Goal: Task Accomplishment & Management: Use online tool/utility

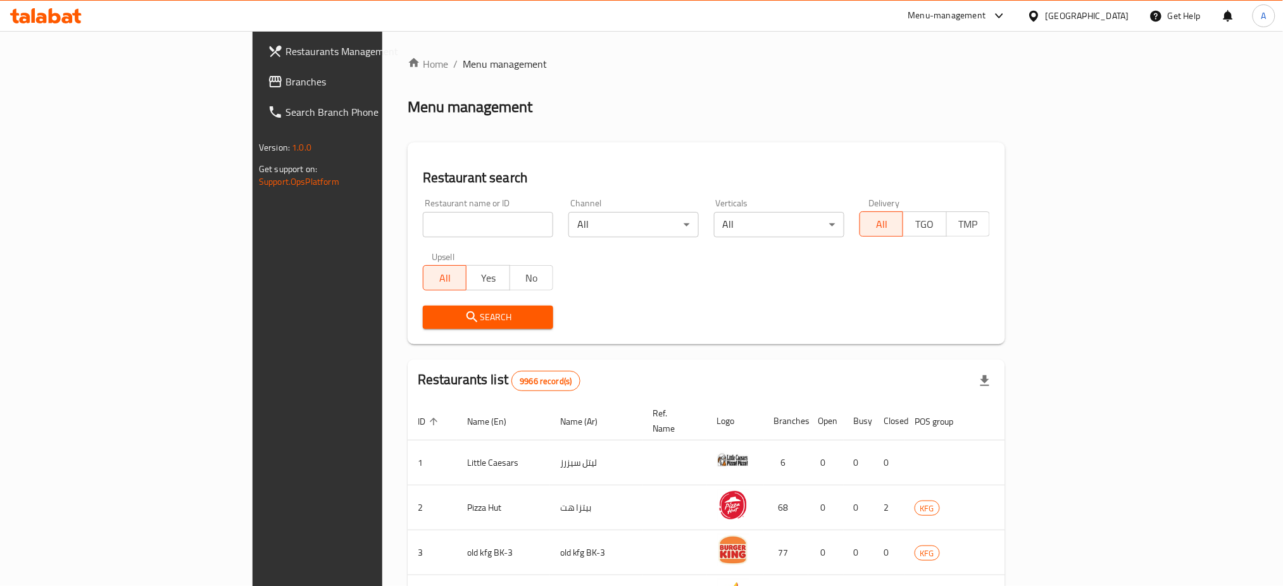
click at [423, 221] on input "search" at bounding box center [488, 224] width 130 height 25
type input "Raghef & Karak"
click at [433, 322] on span "Search" at bounding box center [488, 318] width 110 height 16
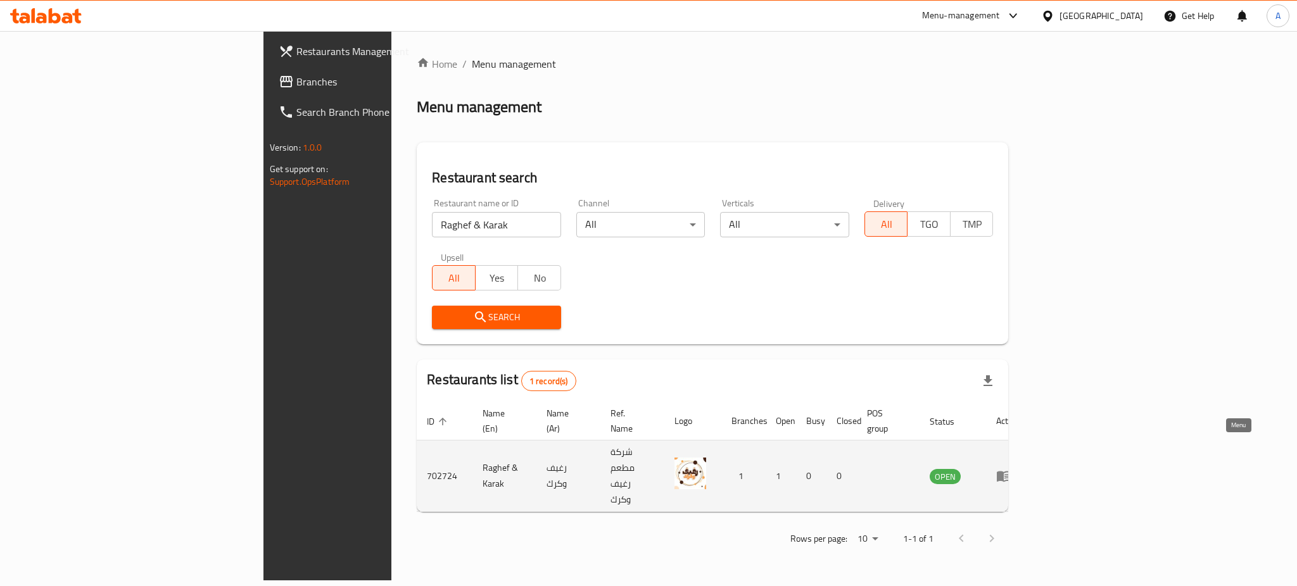
click at [1019, 468] on link "enhanced table" at bounding box center [1007, 475] width 23 height 15
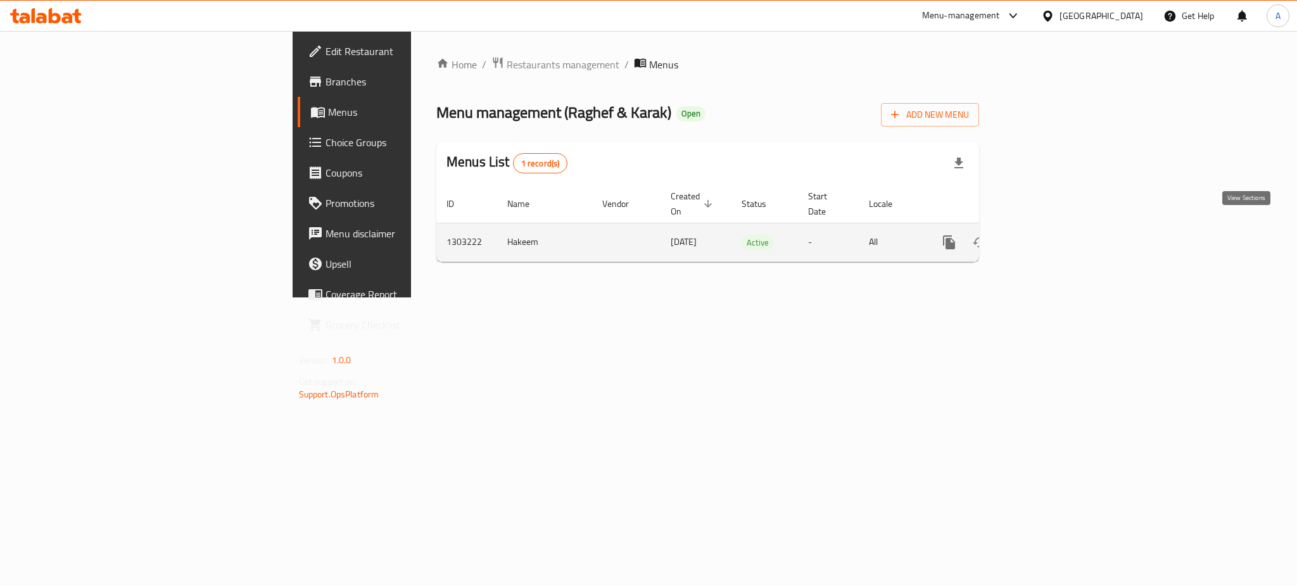
click at [1055, 227] on link "enhanced table" at bounding box center [1040, 242] width 30 height 30
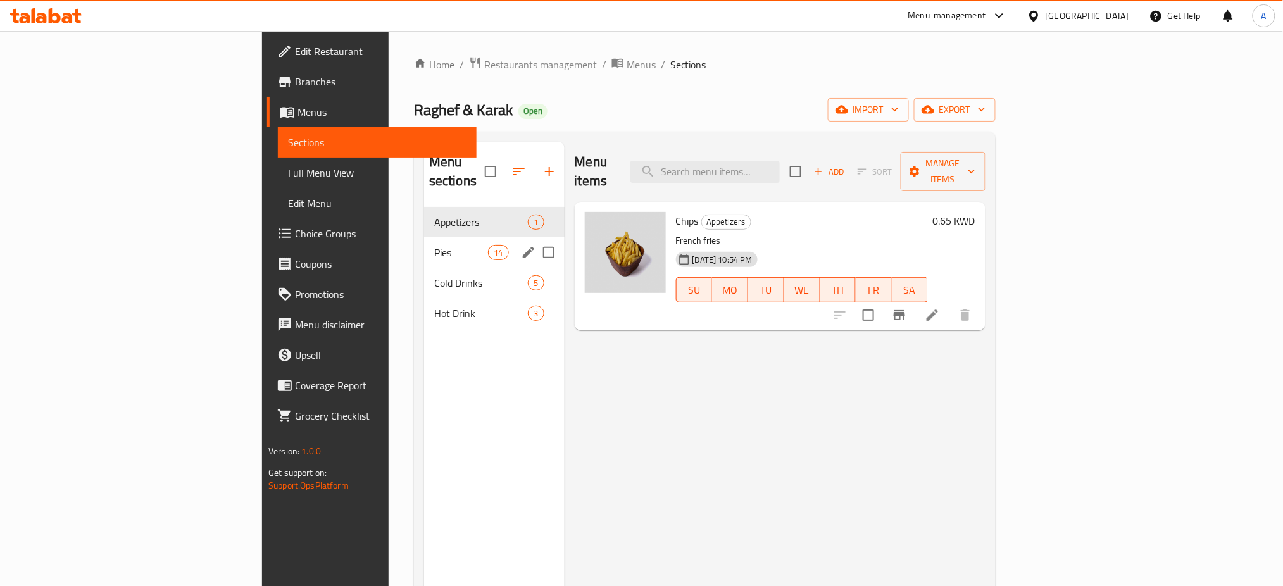
click at [424, 244] on div "Pies 14" at bounding box center [494, 252] width 141 height 30
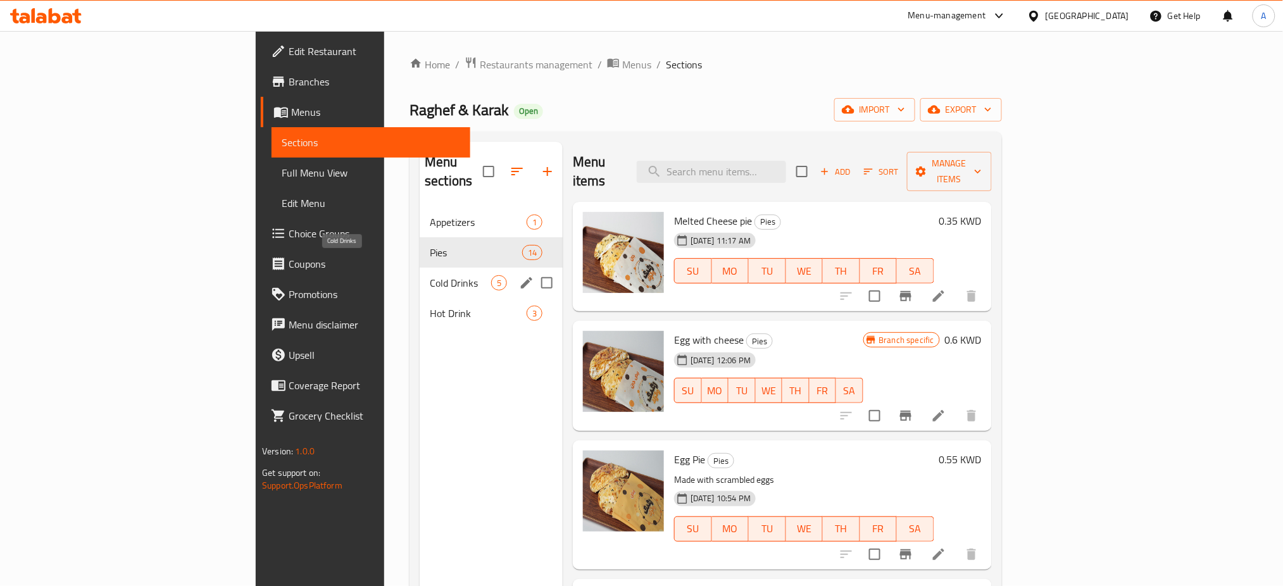
click at [430, 275] on span "Cold Drinks" at bounding box center [460, 282] width 61 height 15
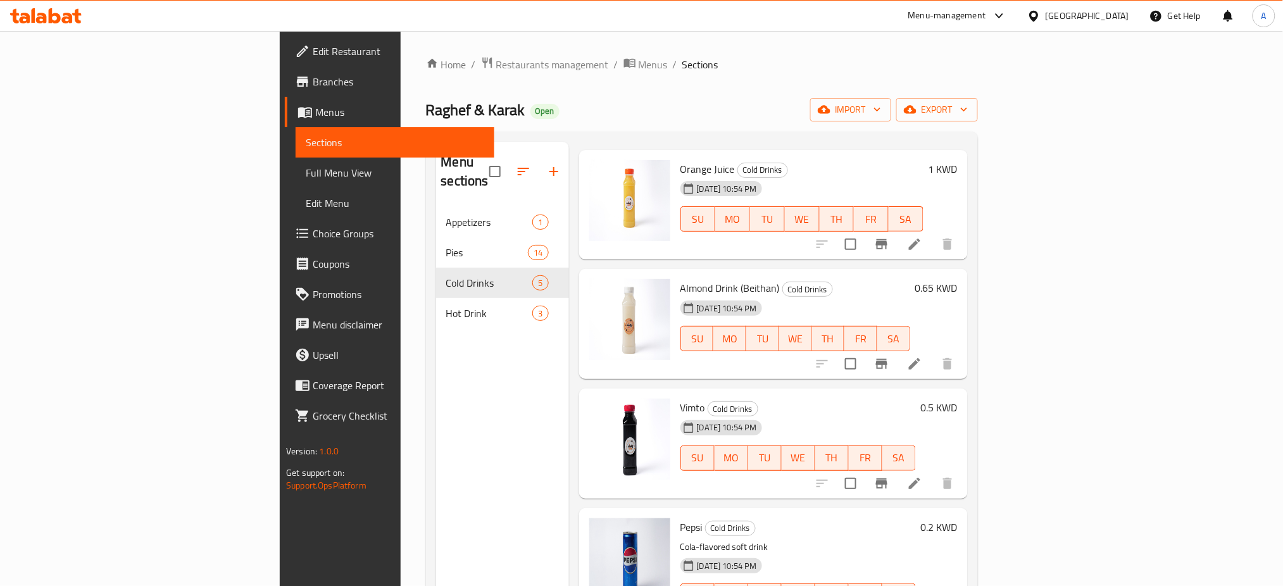
scroll to position [79, 0]
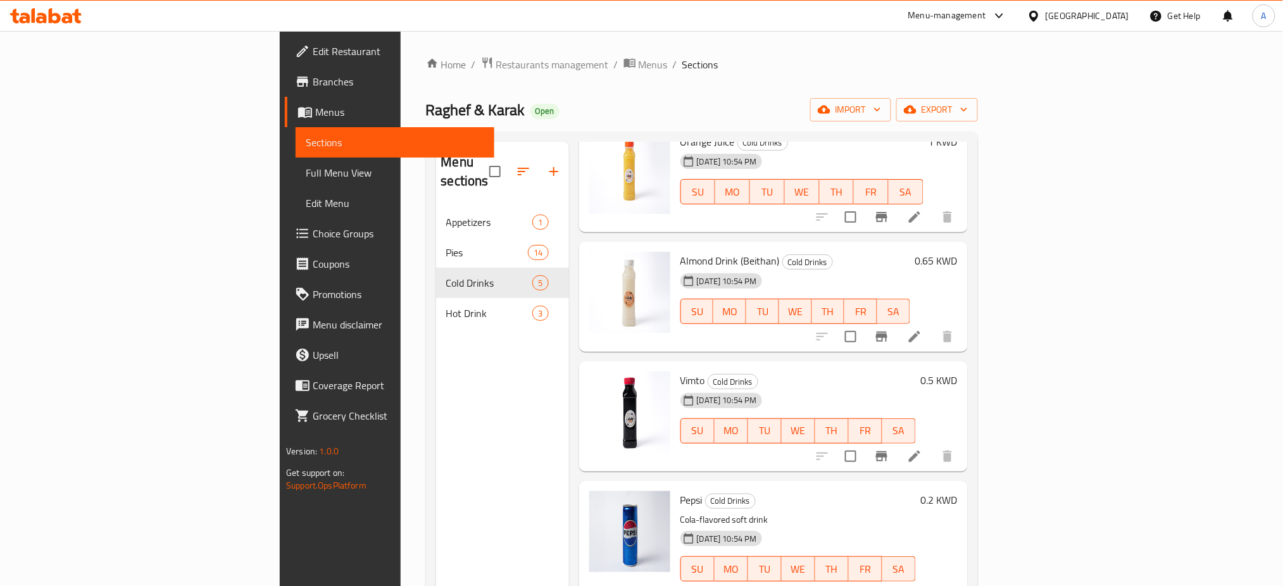
click at [313, 239] on span "Choice Groups" at bounding box center [399, 233] width 172 height 15
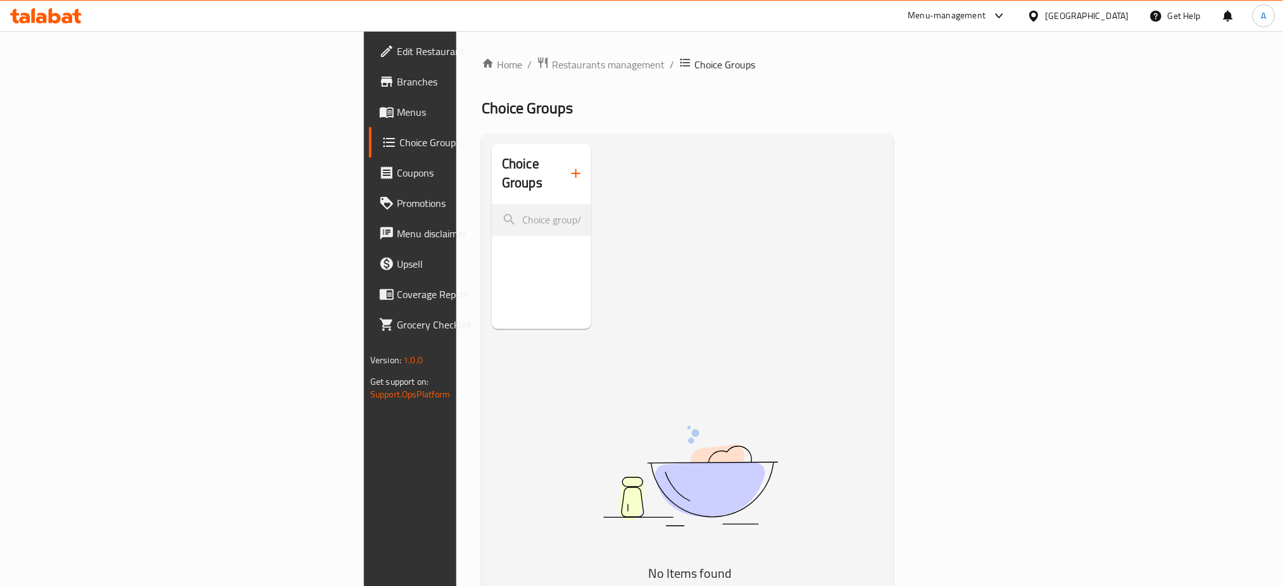
click at [561, 168] on button "button" at bounding box center [576, 173] width 30 height 30
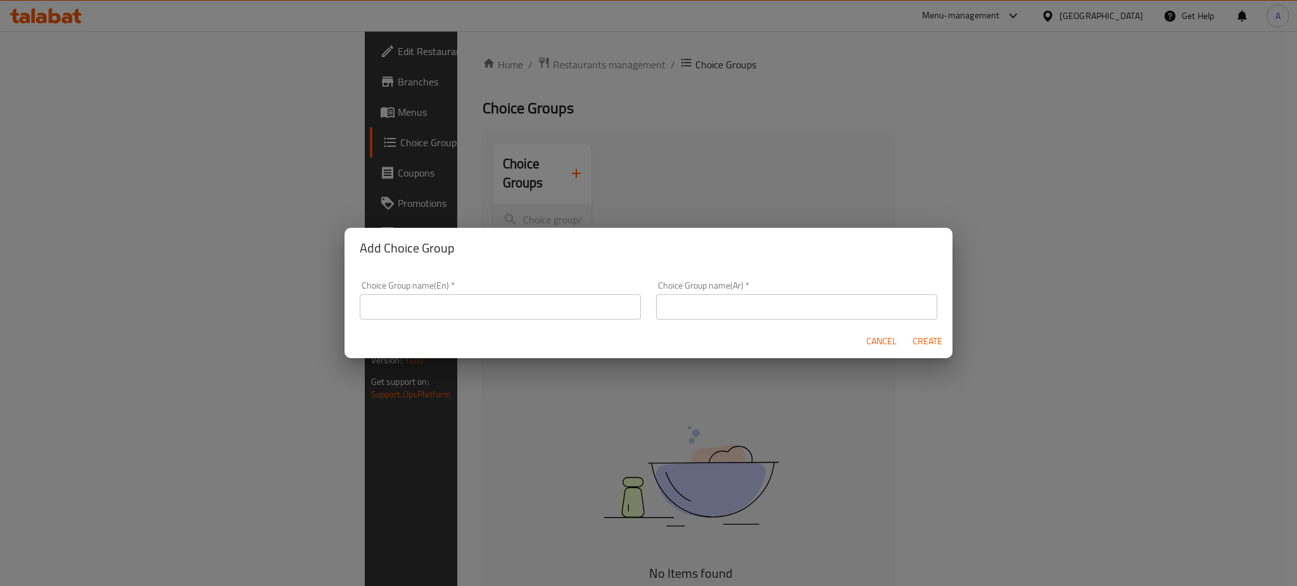
click at [479, 313] on input "text" at bounding box center [500, 306] width 281 height 25
type input "Bavareges"
type input "مشروبات"
drag, startPoint x: 479, startPoint y: 313, endPoint x: 244, endPoint y: 296, distance: 234.8
click at [241, 290] on div "Add Choice Group Choice Group name(En)   * Bavareges Choice Group name(En) * Ch…" at bounding box center [648, 293] width 1297 height 586
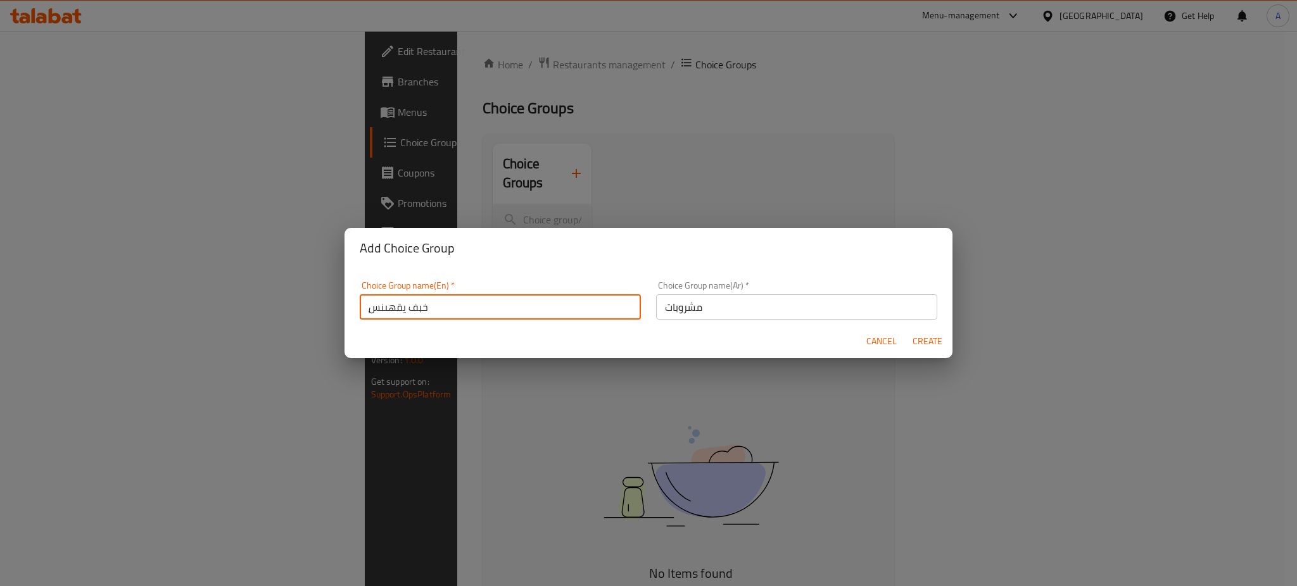
type input "ٍخبف يقهىنس"
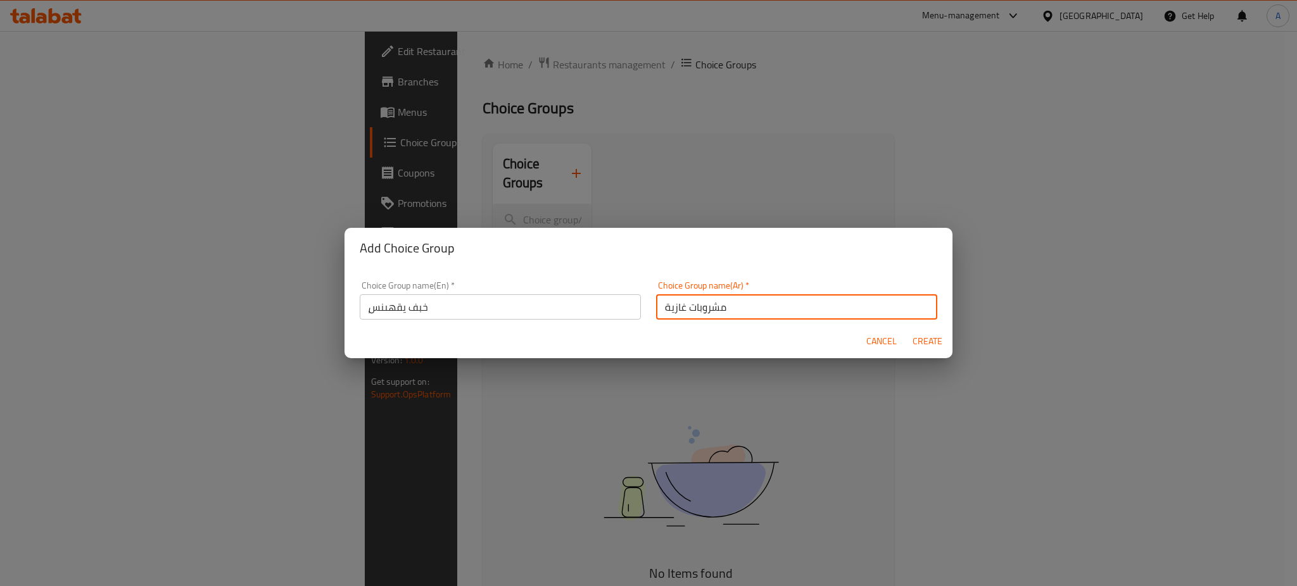
type input "مشروبات غازية"
click at [934, 343] on span "Create" at bounding box center [927, 342] width 30 height 16
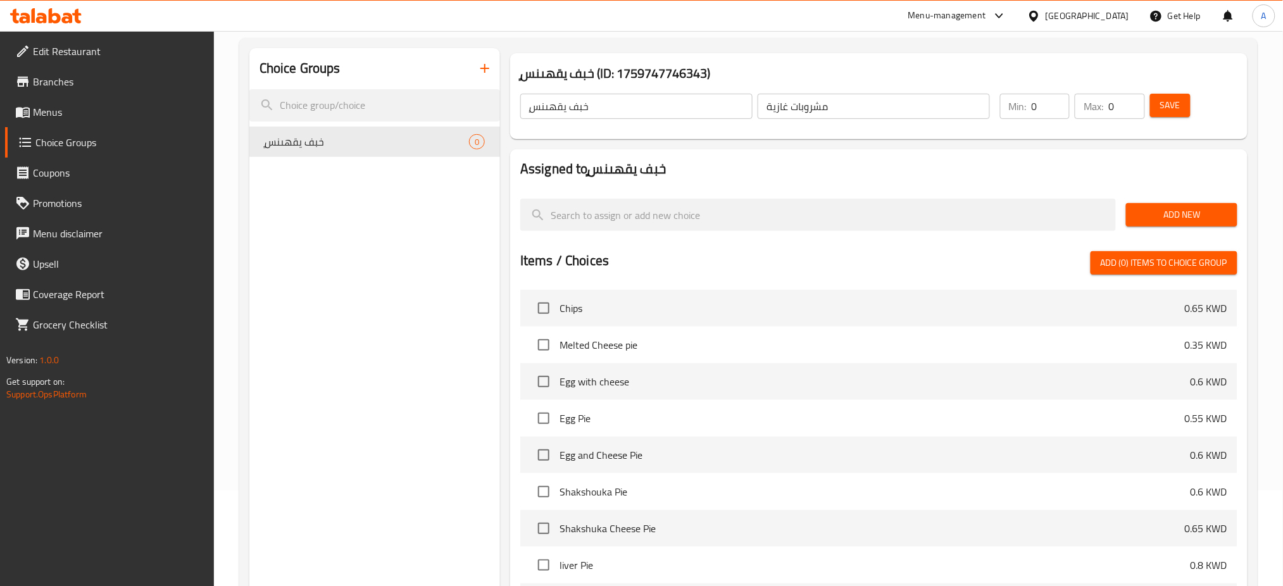
scroll to position [32, 0]
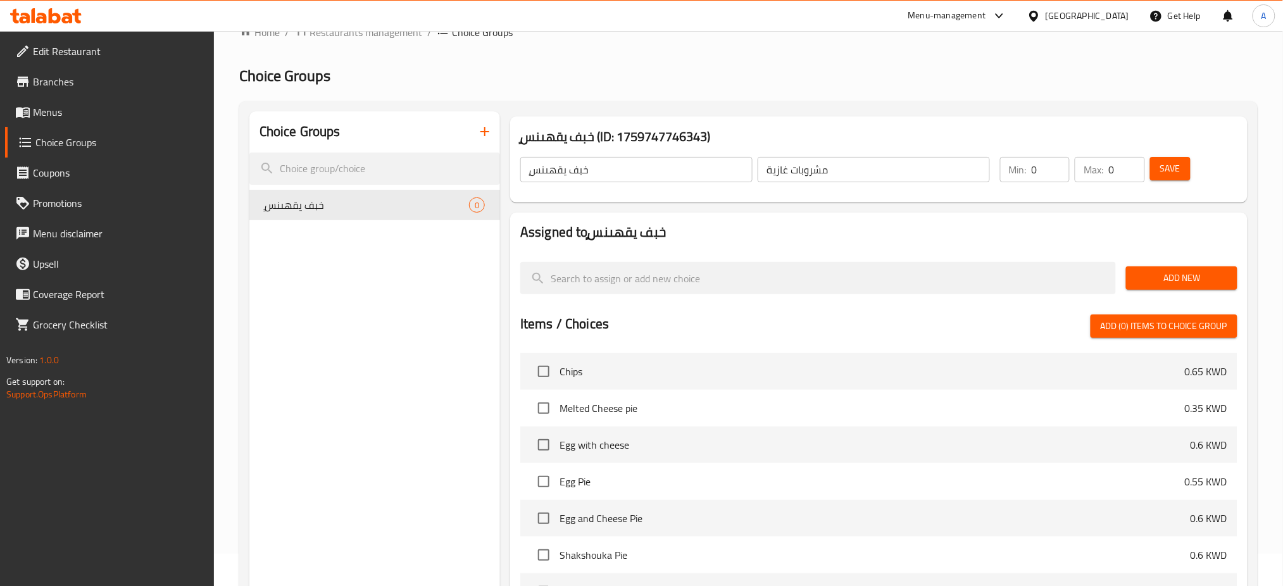
click at [1171, 282] on span "Add New" at bounding box center [1181, 278] width 91 height 16
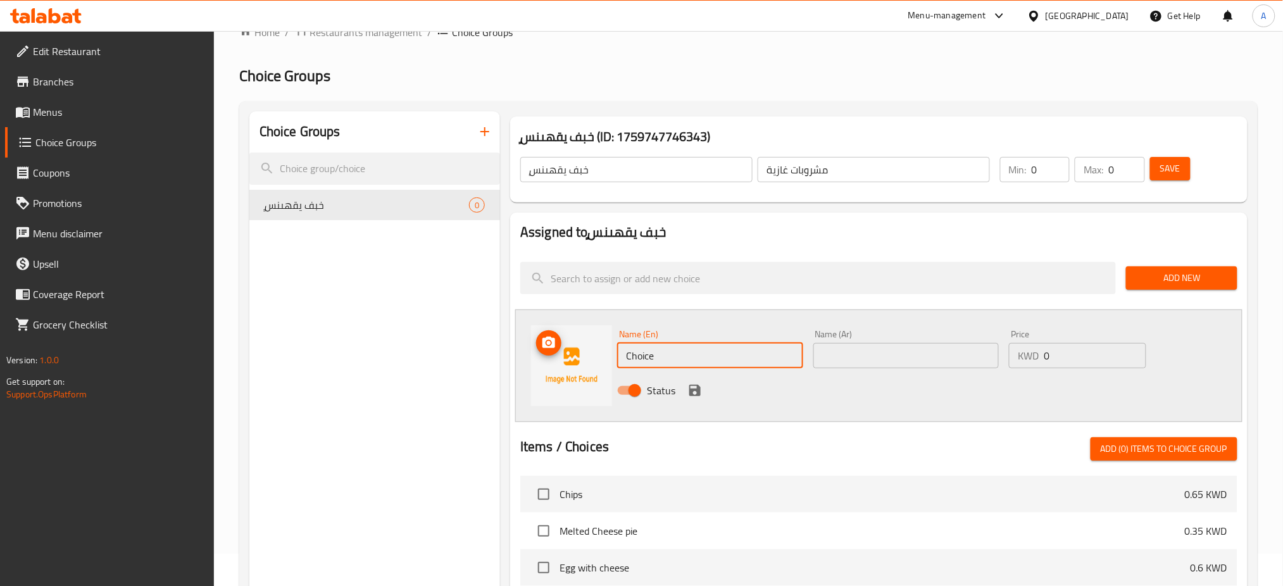
drag, startPoint x: 696, startPoint y: 351, endPoint x: 544, endPoint y: 360, distance: 152.2
click at [557, 353] on div "Name (En) Choice Name (En) Name (Ar) Name (Ar) Price KWD 0 Price Status" at bounding box center [878, 366] width 727 height 113
type input "Pepsi"
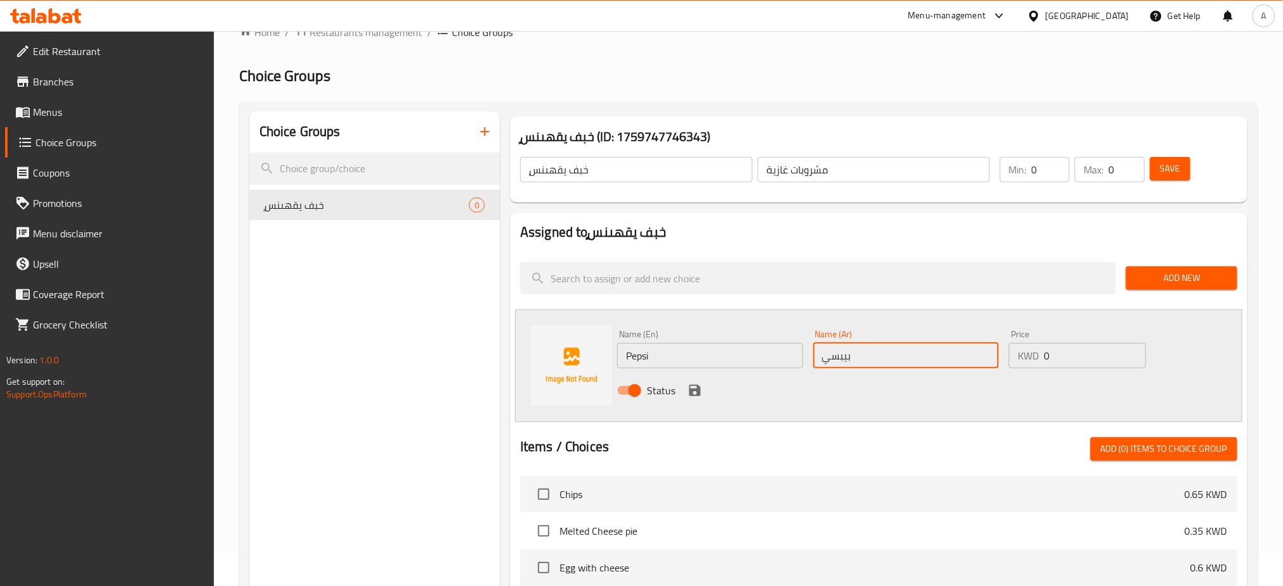
type input "بيبسي"
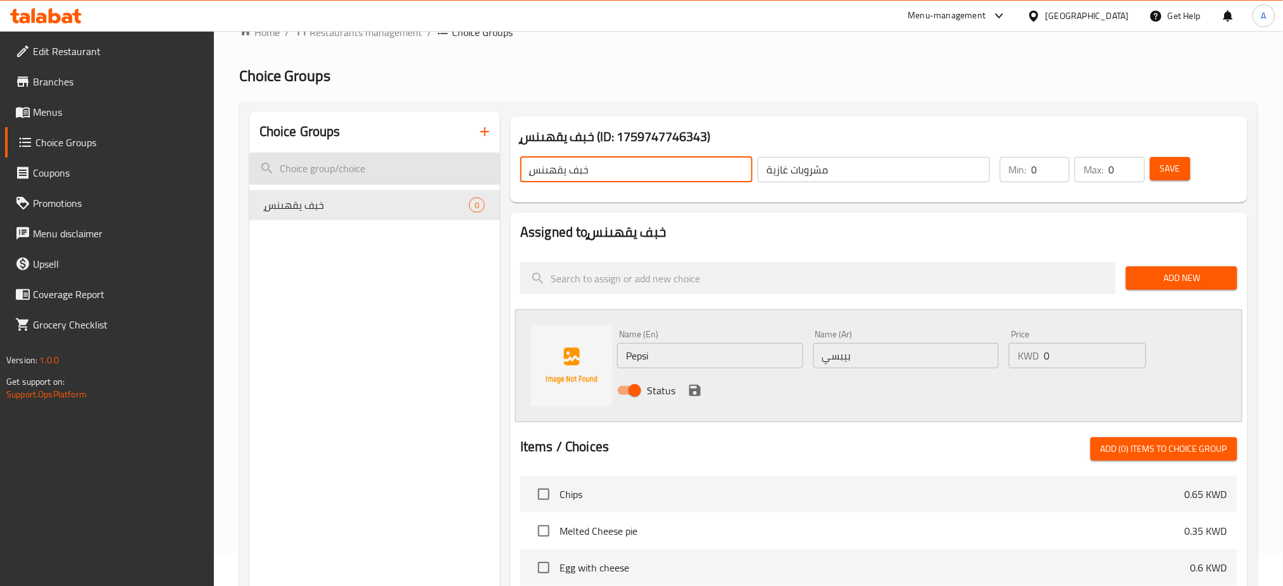
drag, startPoint x: 612, startPoint y: 171, endPoint x: 498, endPoint y: 166, distance: 114.7
click at [498, 166] on div "Choice Groups ٍخبف يقهىنس 0 ٍخبف يقهىنس (ID: 1759747746343) ٍخبف يقهىنس ​ مشروب…" at bounding box center [750, 518] width 1003 height 815
type input "Soft drinks"
click at [693, 359] on input "Pepsi" at bounding box center [710, 355] width 186 height 25
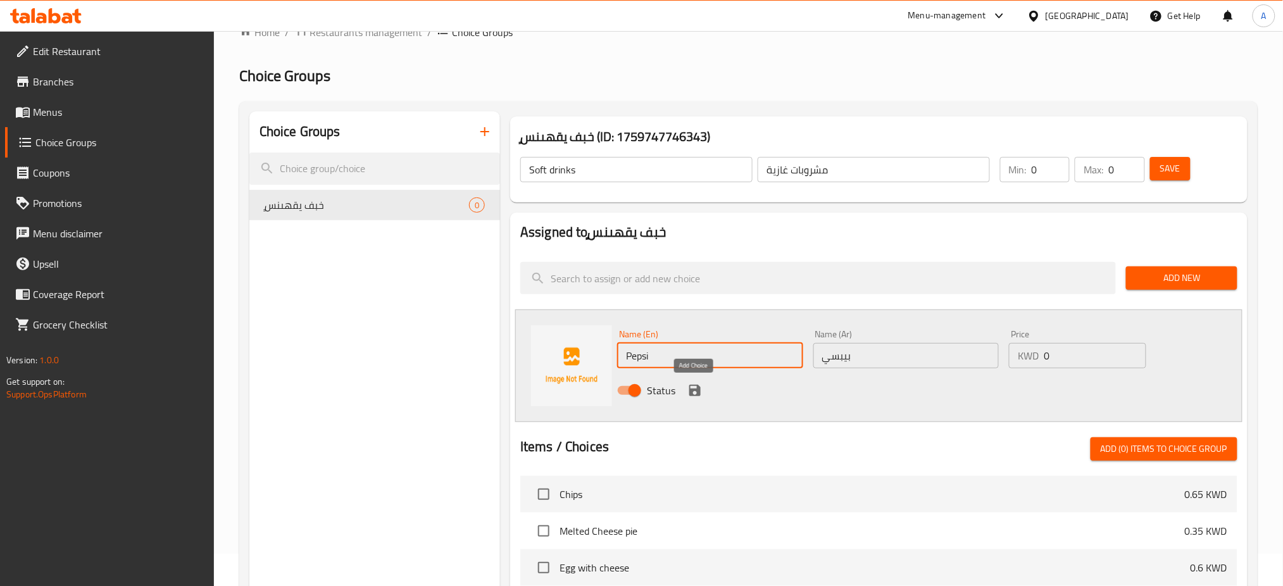
click at [695, 386] on icon "save" at bounding box center [694, 390] width 11 height 11
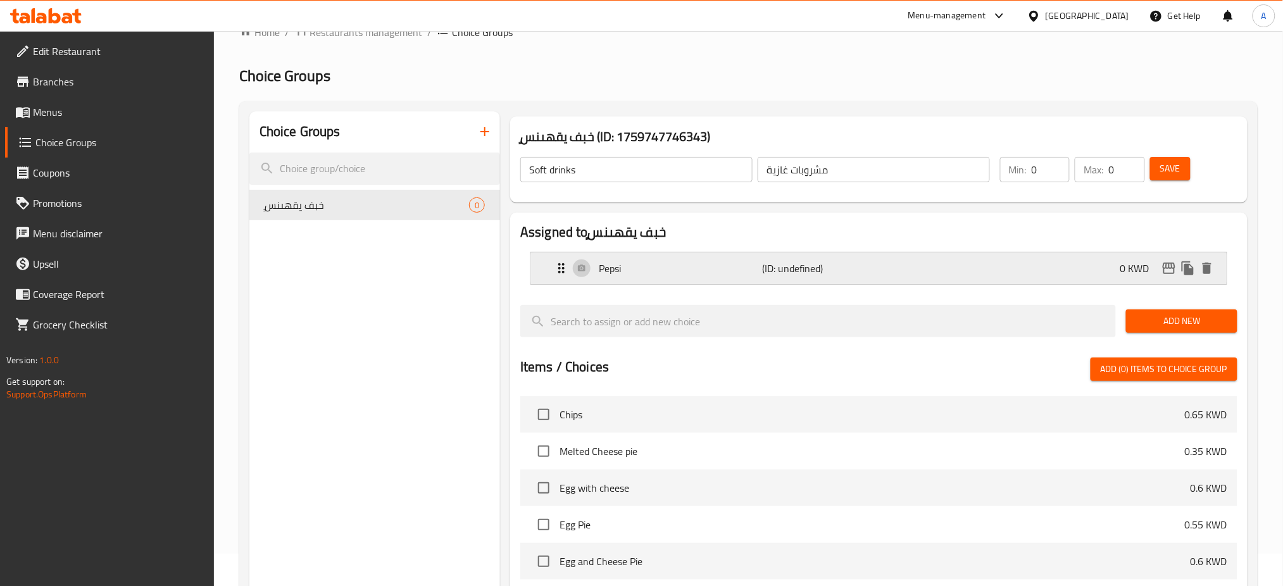
click at [1012, 279] on div "Pepsi (ID: undefined) 0 KWD" at bounding box center [883, 269] width 658 height 32
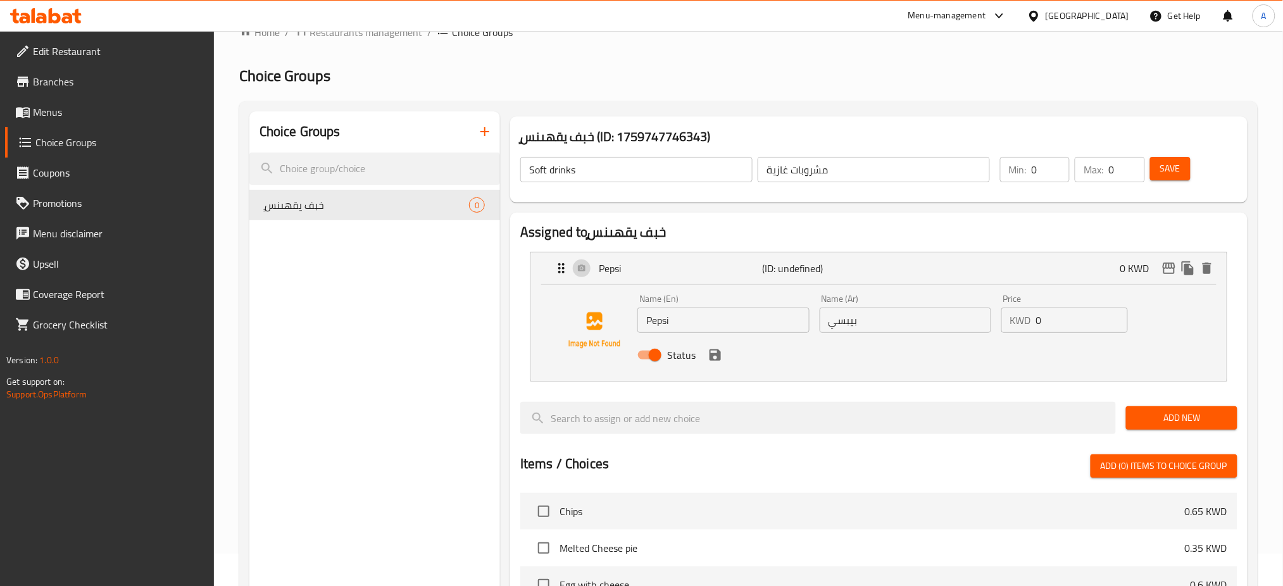
click at [1179, 167] on span "Save" at bounding box center [1170, 169] width 20 height 16
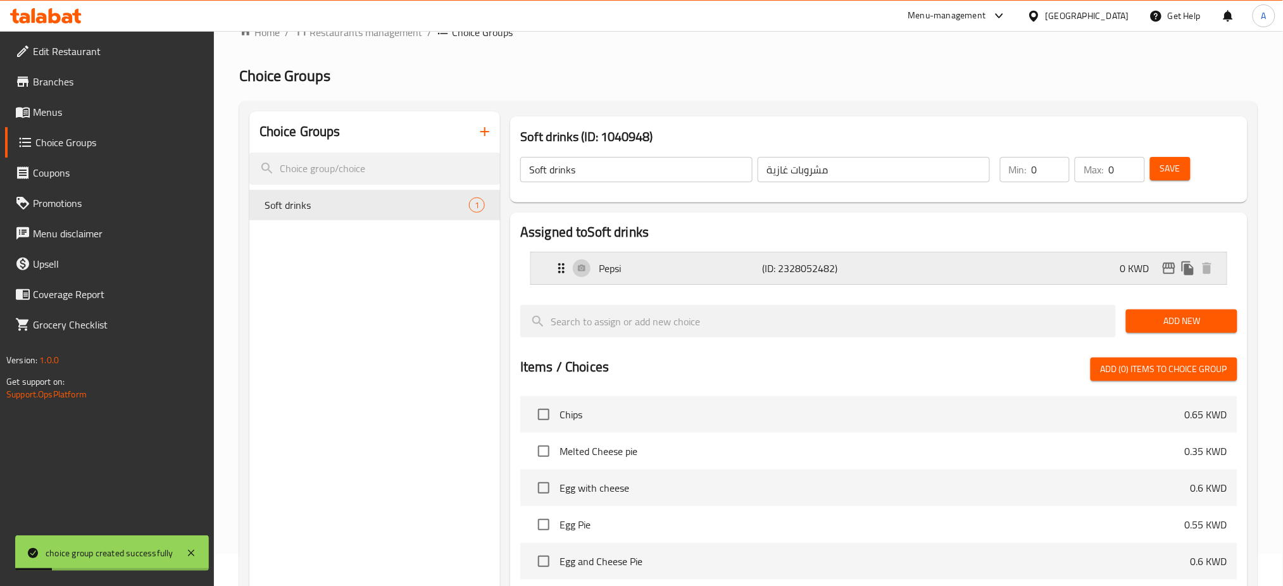
click at [807, 270] on p "(ID: 2328052482)" at bounding box center [817, 268] width 109 height 15
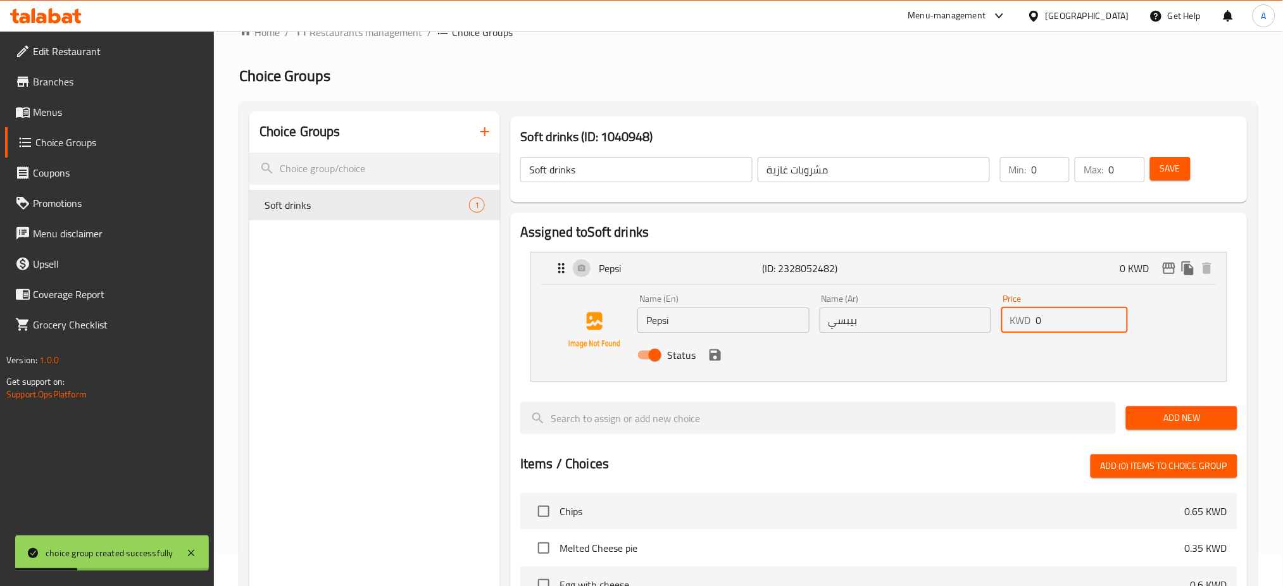
drag, startPoint x: 1050, startPoint y: 325, endPoint x: 1005, endPoint y: 325, distance: 45.0
click at [1017, 325] on div "KWD 0 Price" at bounding box center [1065, 320] width 127 height 25
click at [717, 358] on icon "save" at bounding box center [715, 354] width 11 height 11
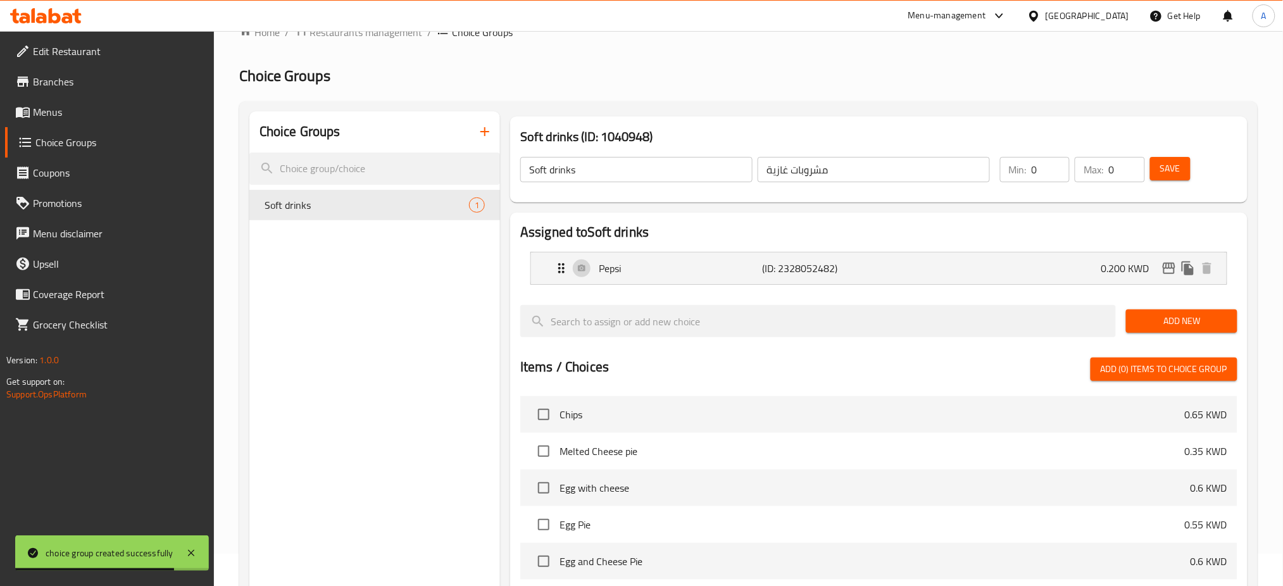
type input "0.200"
click at [1167, 318] on span "Add New" at bounding box center [1181, 321] width 91 height 16
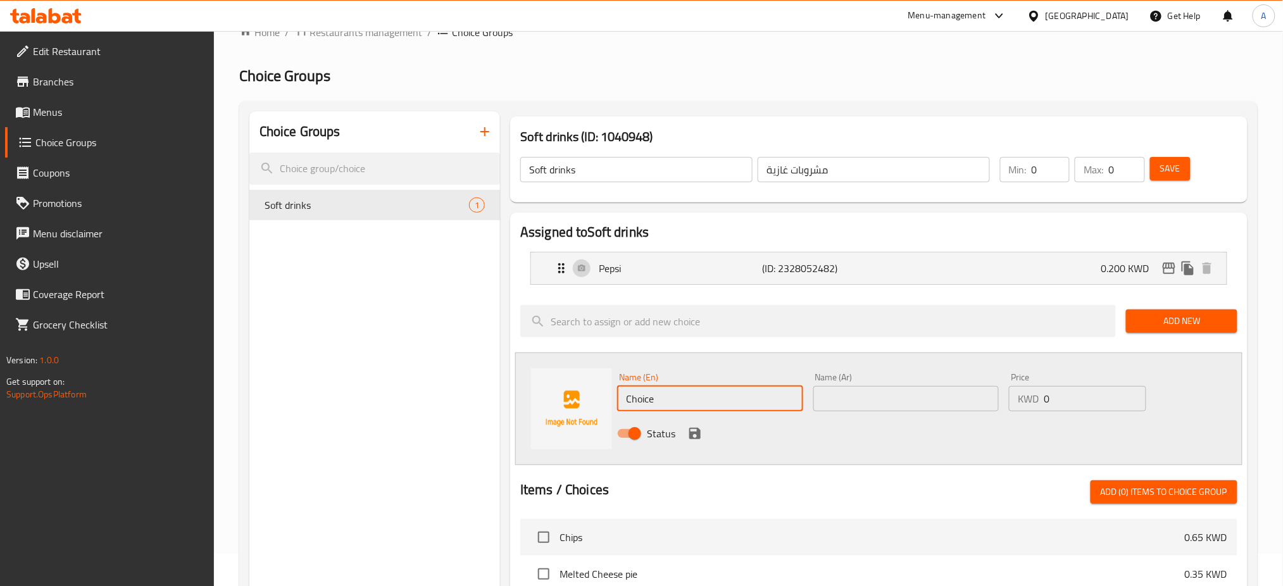
drag, startPoint x: 670, startPoint y: 406, endPoint x: 552, endPoint y: 403, distance: 117.8
click at [552, 403] on div "Name (En) Choice Name (En) Name (Ar) Name (Ar) Price KWD 0 Price Status" at bounding box center [878, 409] width 727 height 113
type input "Diet Pepsi"
click at [864, 391] on input "text" at bounding box center [907, 398] width 186 height 25
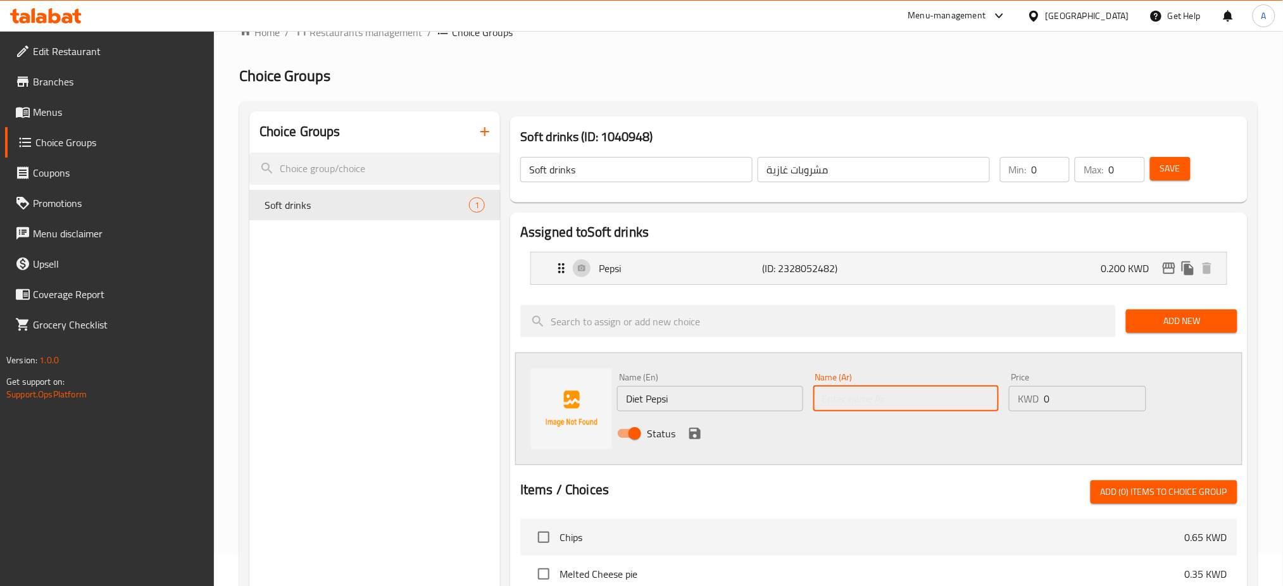
type input "د"
type input "بيبسي دايت"
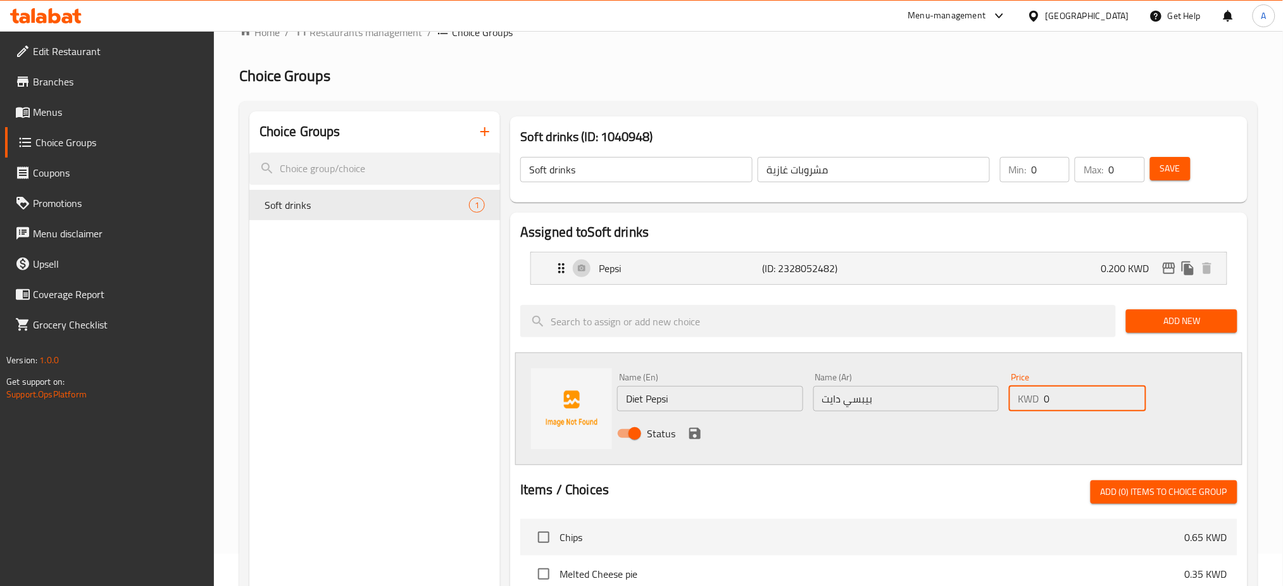
drag, startPoint x: 1021, startPoint y: 395, endPoint x: 983, endPoint y: 395, distance: 38.0
click at [983, 395] on div "Name (En) Diet Pepsi Name (En) Name (Ar) بيبسي دايت Name (Ar) Price KWD 0 Price…" at bounding box center [906, 409] width 588 height 83
type input "0.200"
click at [693, 434] on icon "save" at bounding box center [694, 433] width 11 height 11
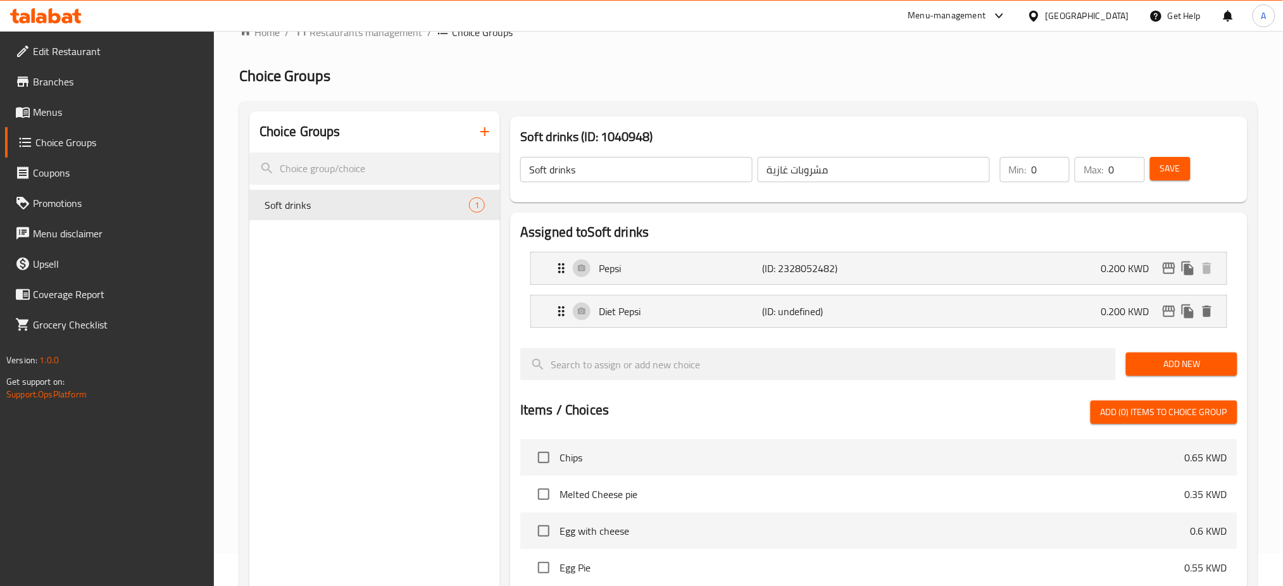
click at [1180, 366] on span "Add New" at bounding box center [1181, 364] width 91 height 16
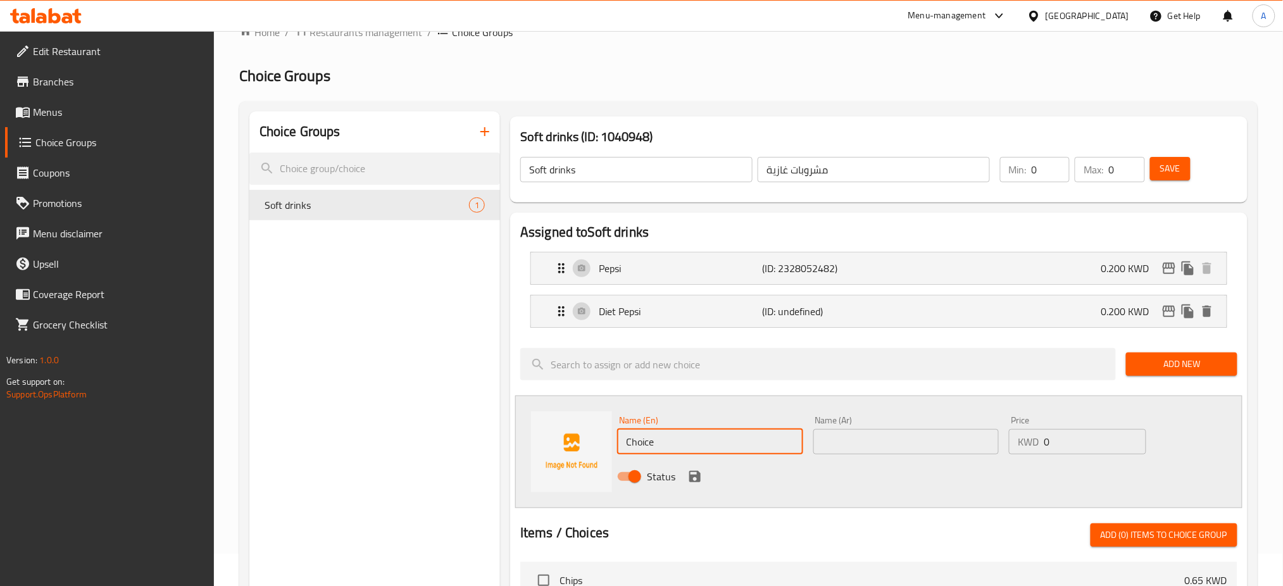
drag, startPoint x: 666, startPoint y: 443, endPoint x: 389, endPoint y: 443, distance: 277.3
click at [389, 443] on div "Choice Groups Soft drinks 1 Soft drinks (ID: 1040948) Soft drinks ​ مشروبات غاز…" at bounding box center [750, 562] width 1003 height 902
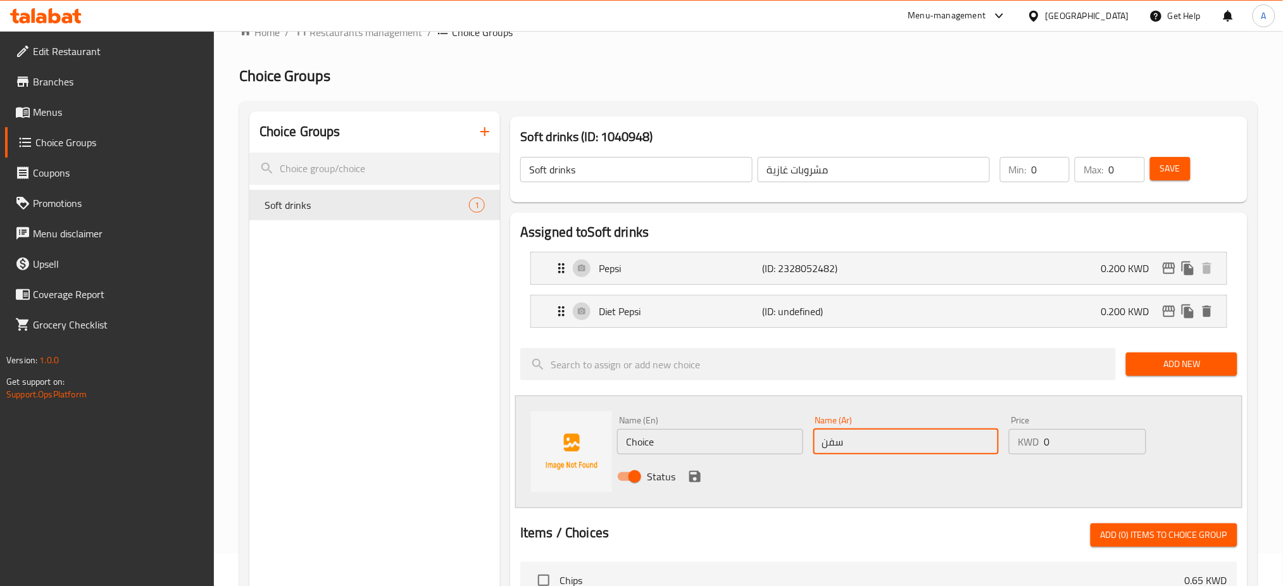
type input "سفن"
drag, startPoint x: 660, startPoint y: 445, endPoint x: 484, endPoint y: 415, distance: 179.2
click at [484, 415] on div "Choice Groups Soft drinks 1 Soft drinks (ID: 1040948) Soft drinks ​ مشروبات غاز…" at bounding box center [750, 562] width 1003 height 902
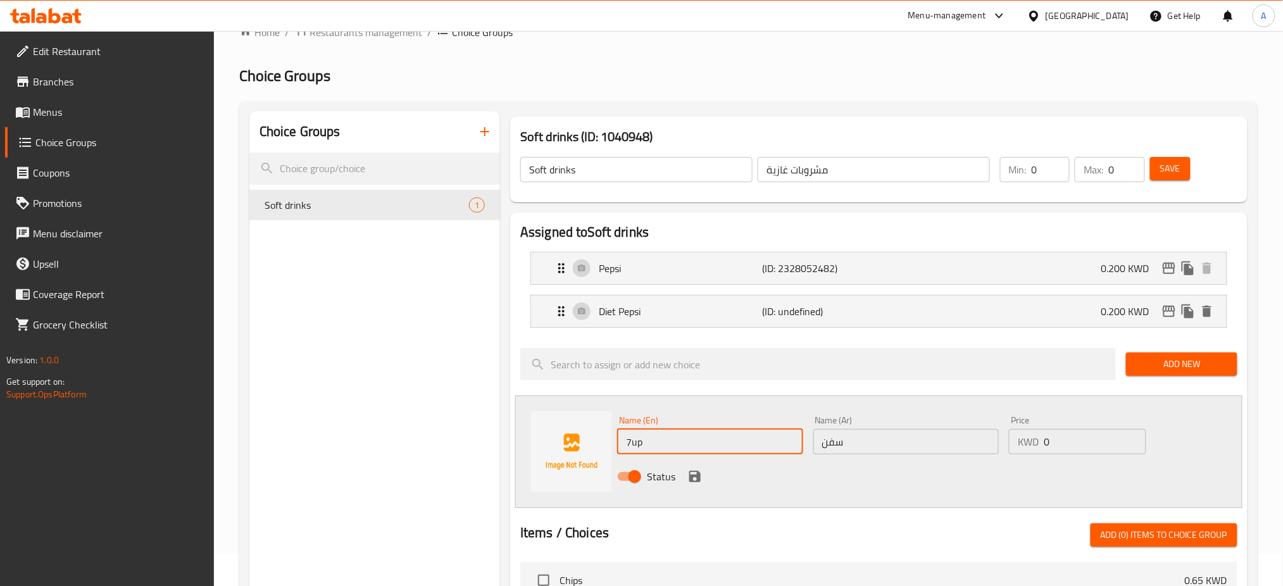
type input "7up"
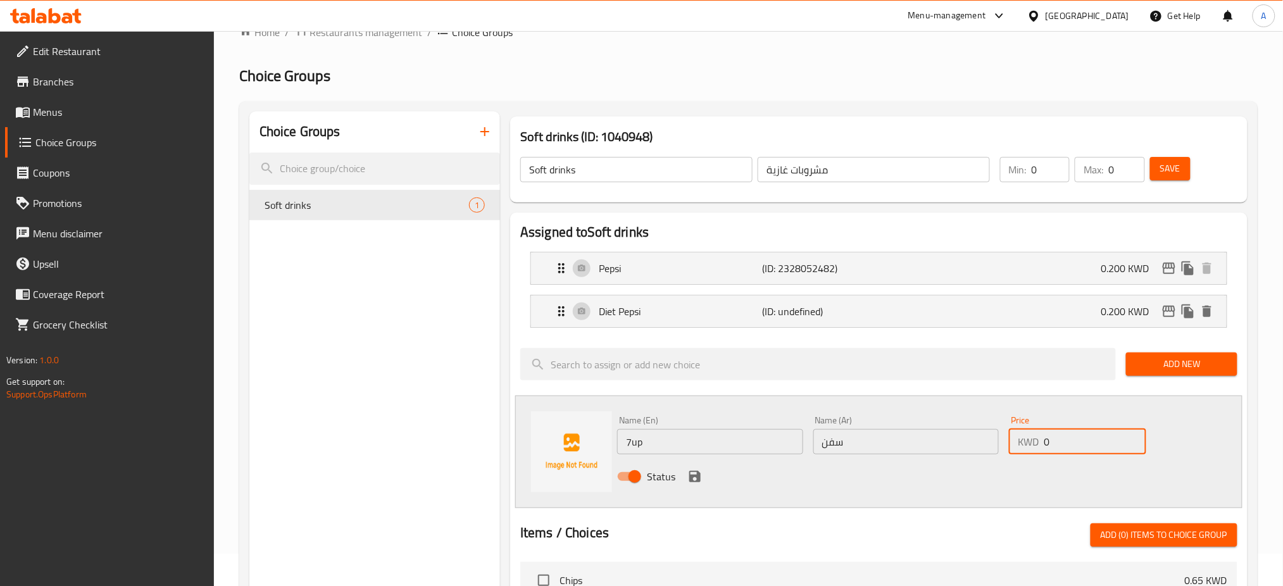
drag, startPoint x: 1084, startPoint y: 442, endPoint x: 960, endPoint y: 439, distance: 123.5
click at [960, 439] on div "Name (En) 7up Name (En) Name (Ar) سفن Name (Ar) Price KWD 0 Price Status" at bounding box center [906, 452] width 588 height 83
type input "0.200"
click at [699, 479] on icon "save" at bounding box center [694, 476] width 11 height 11
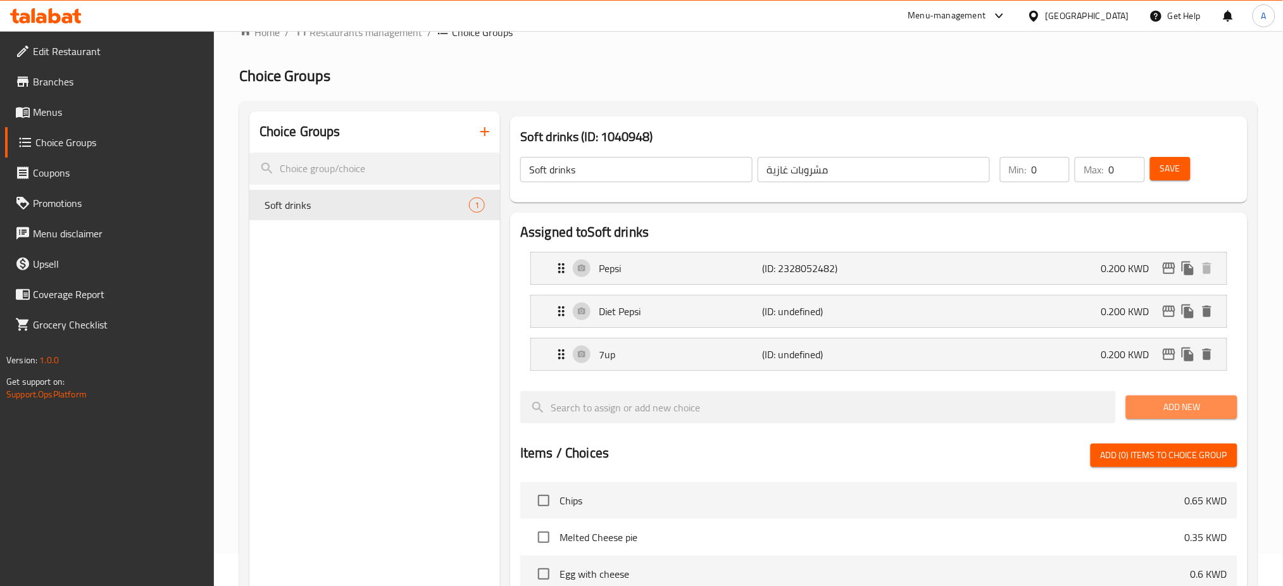
click at [1165, 405] on span "Add New" at bounding box center [1181, 407] width 91 height 16
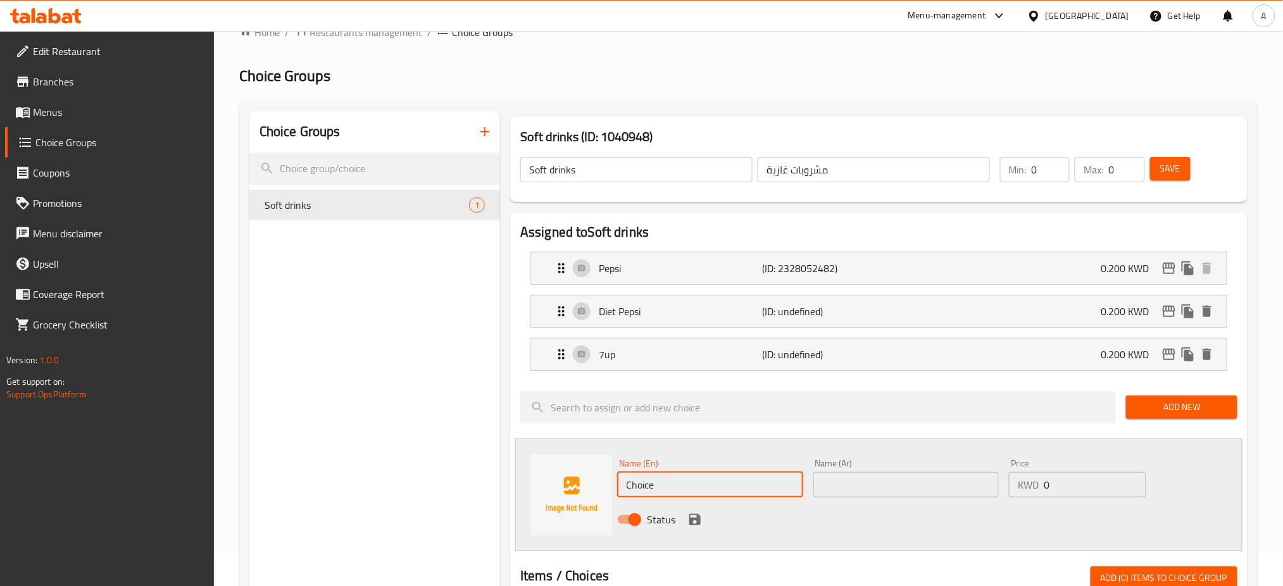
drag, startPoint x: 682, startPoint y: 486, endPoint x: 527, endPoint y: 487, distance: 154.5
click at [527, 487] on div "Name (En) Choice Name (En) Name (Ar) Name (Ar) Price KWD 0 Price Status" at bounding box center [878, 495] width 727 height 113
type input "Diet 7up"
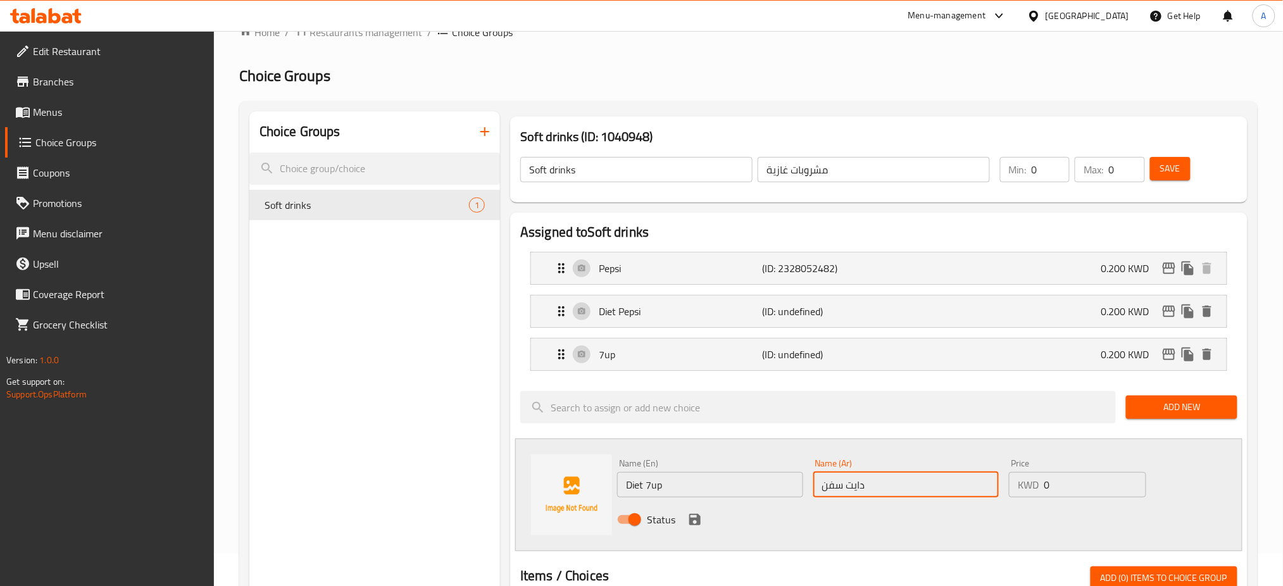
type input "دايت سفن"
drag, startPoint x: 1072, startPoint y: 486, endPoint x: 865, endPoint y: 472, distance: 207.5
click at [864, 474] on div "Name (En) Diet 7up Name (En) Name (Ar) دايت سفن Name (Ar) Price KWD 0 Price Sta…" at bounding box center [906, 495] width 588 height 83
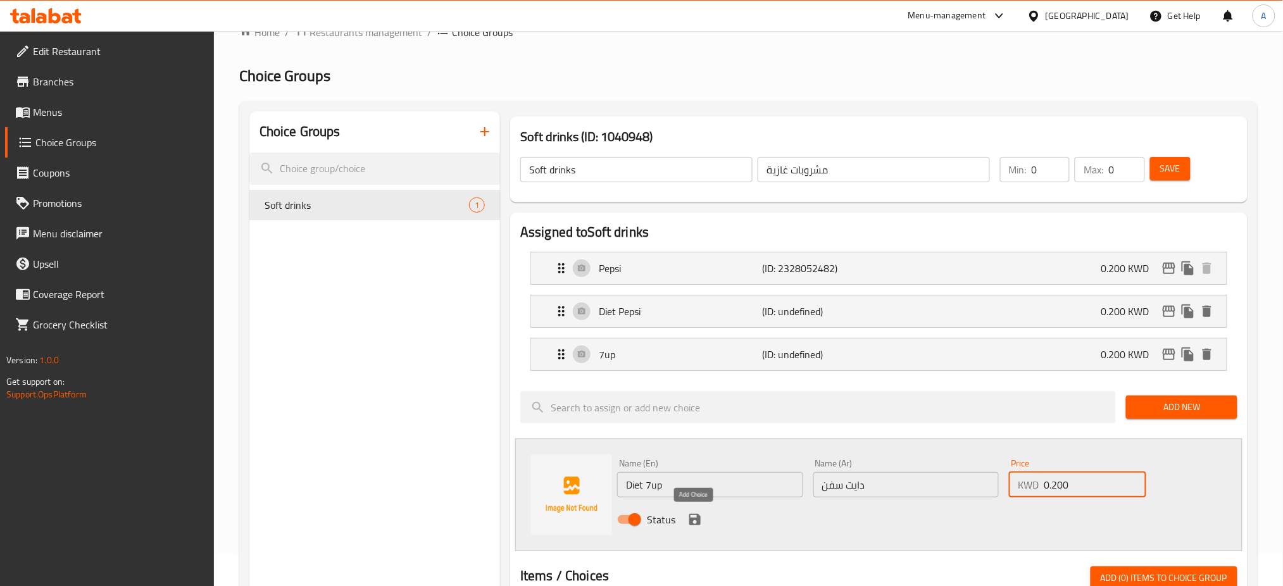
type input "0.200"
click at [695, 516] on icon "save" at bounding box center [695, 519] width 15 height 15
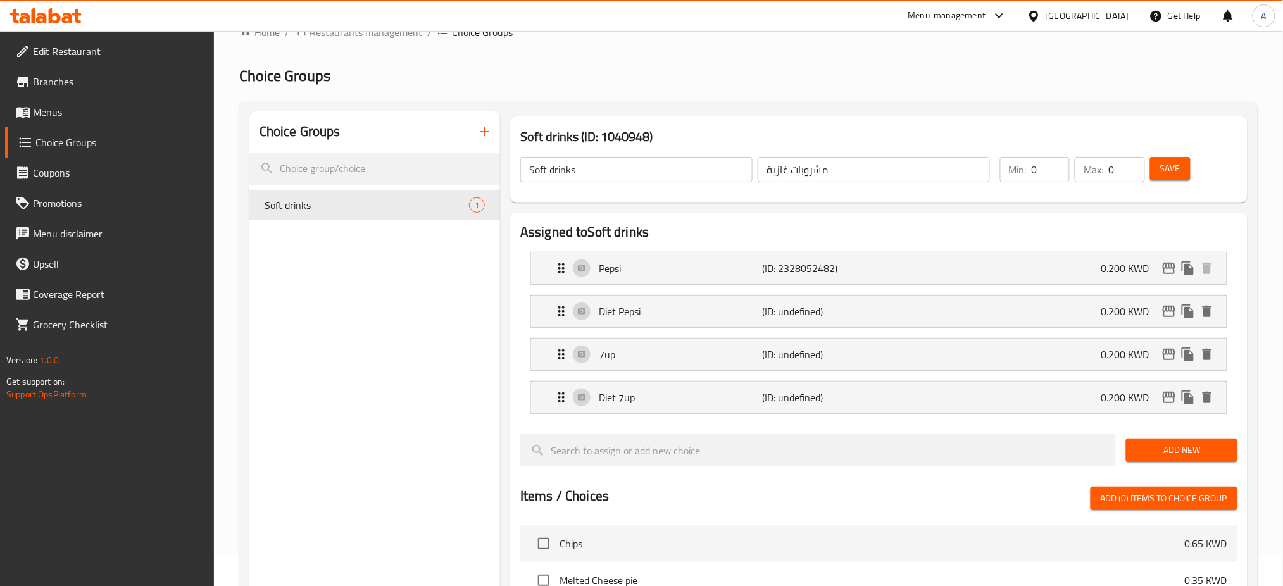
click at [1154, 451] on span "Add New" at bounding box center [1181, 451] width 91 height 16
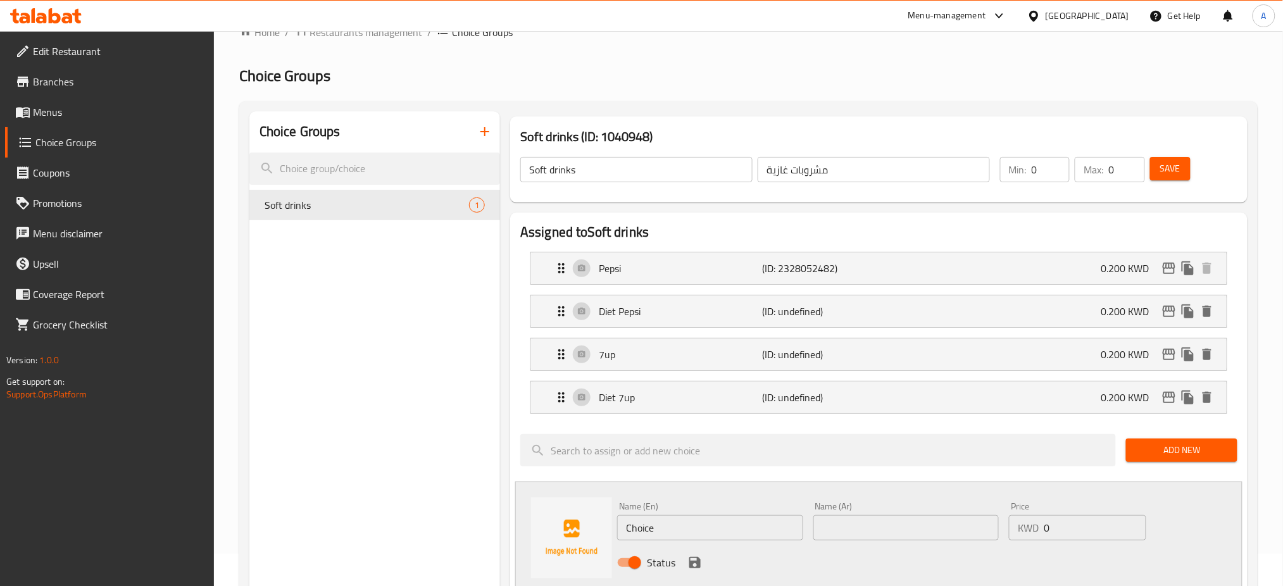
click at [924, 539] on input "text" at bounding box center [907, 527] width 186 height 25
type input "شاني"
drag, startPoint x: 692, startPoint y: 526, endPoint x: 366, endPoint y: 520, distance: 326.1
type input "Shani"
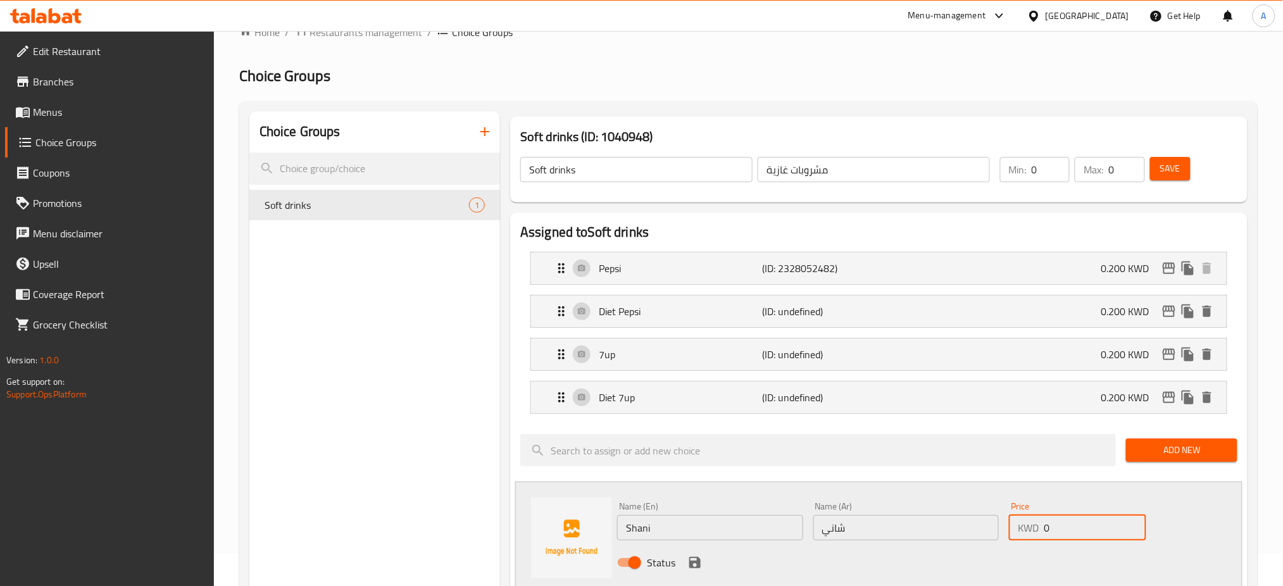
drag, startPoint x: 1021, startPoint y: 536, endPoint x: 969, endPoint y: 536, distance: 52.5
click at [969, 536] on div "Name (En) Shani Name (En) Name (Ar) شاني Name (Ar) Price KWD 0 Price Status" at bounding box center [906, 538] width 588 height 83
type input "0.200"
click at [689, 567] on icon "save" at bounding box center [694, 562] width 11 height 11
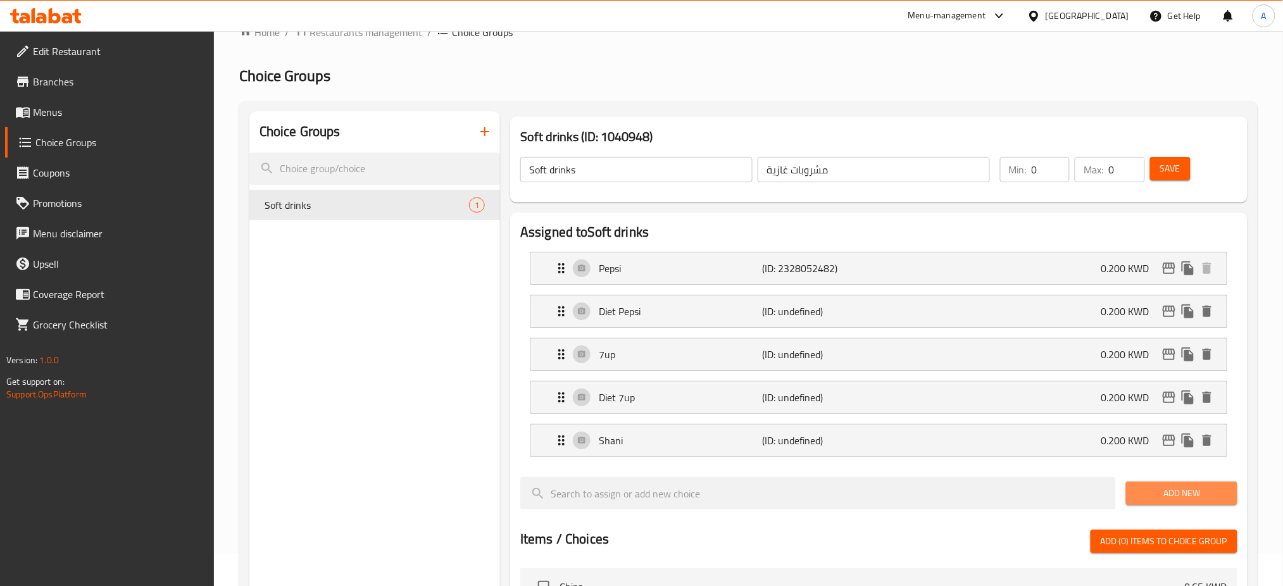
click at [1167, 496] on span "Add New" at bounding box center [1181, 494] width 91 height 16
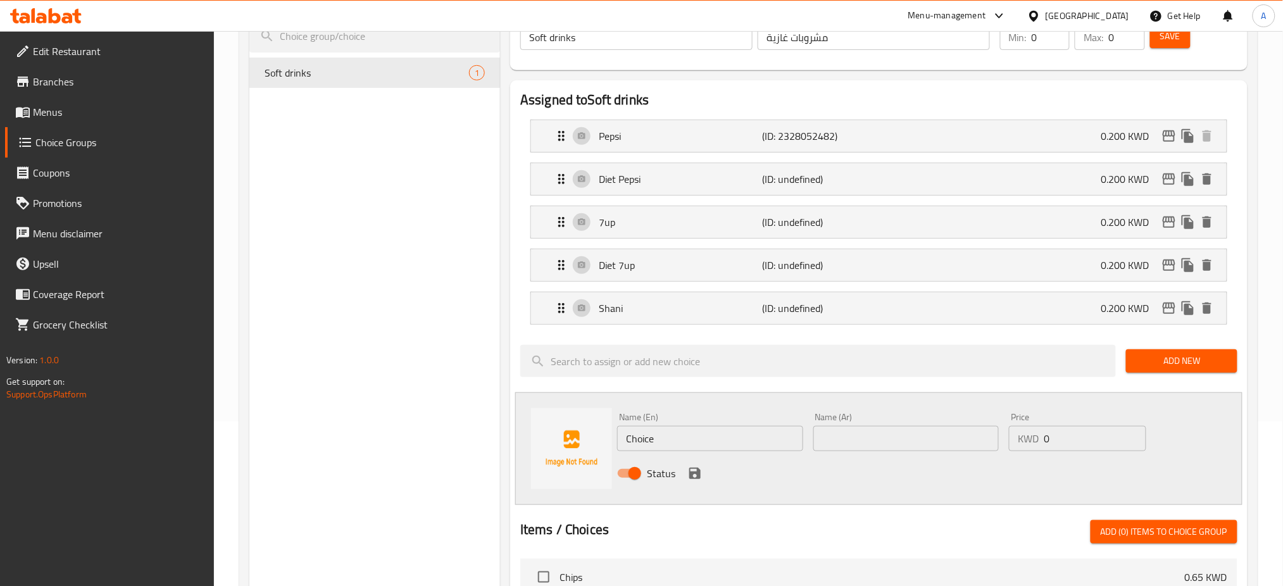
scroll to position [286, 0]
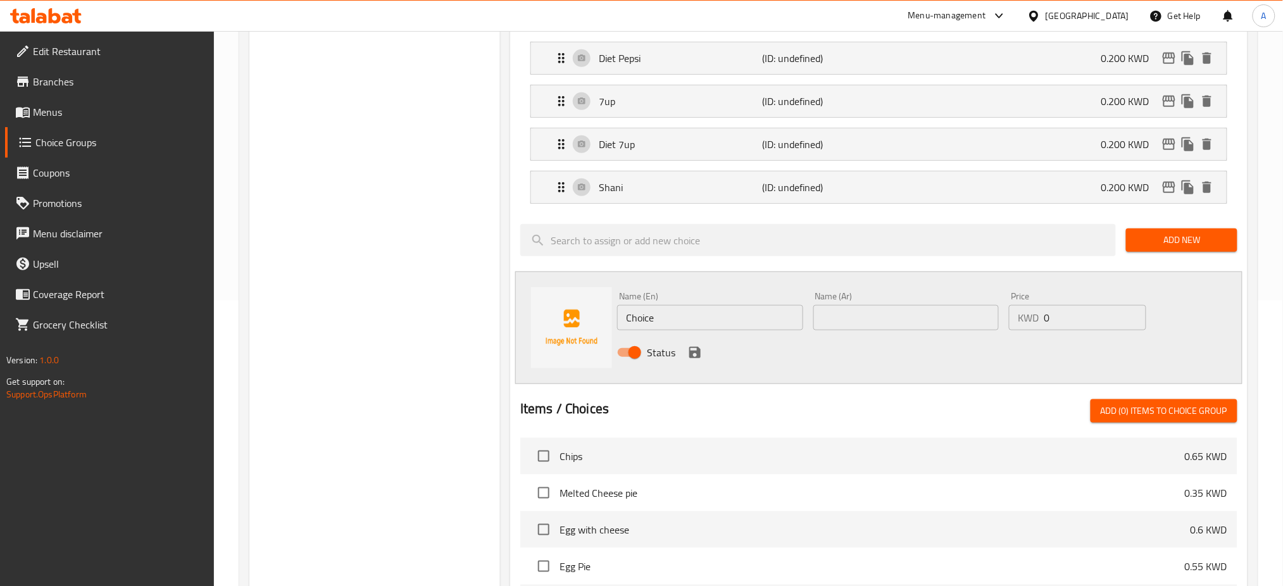
drag, startPoint x: 667, startPoint y: 322, endPoint x: 431, endPoint y: 319, distance: 236.2
click at [431, 319] on div "Choice Groups Soft drinks 1 Soft drinks (ID: 1040948) Soft drinks ​ مشروبات غاز…" at bounding box center [750, 373] width 1003 height 1031
type input "[PERSON_NAME]"
type input "ميريندا"
type input "0.200"
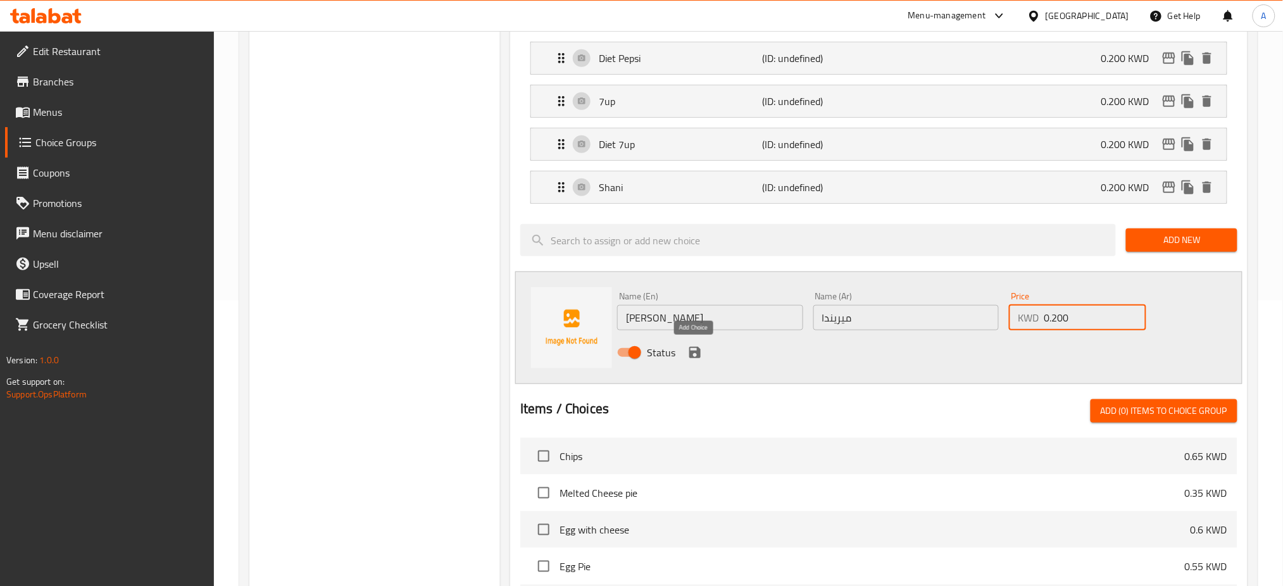
click at [691, 348] on icon "save" at bounding box center [694, 352] width 11 height 11
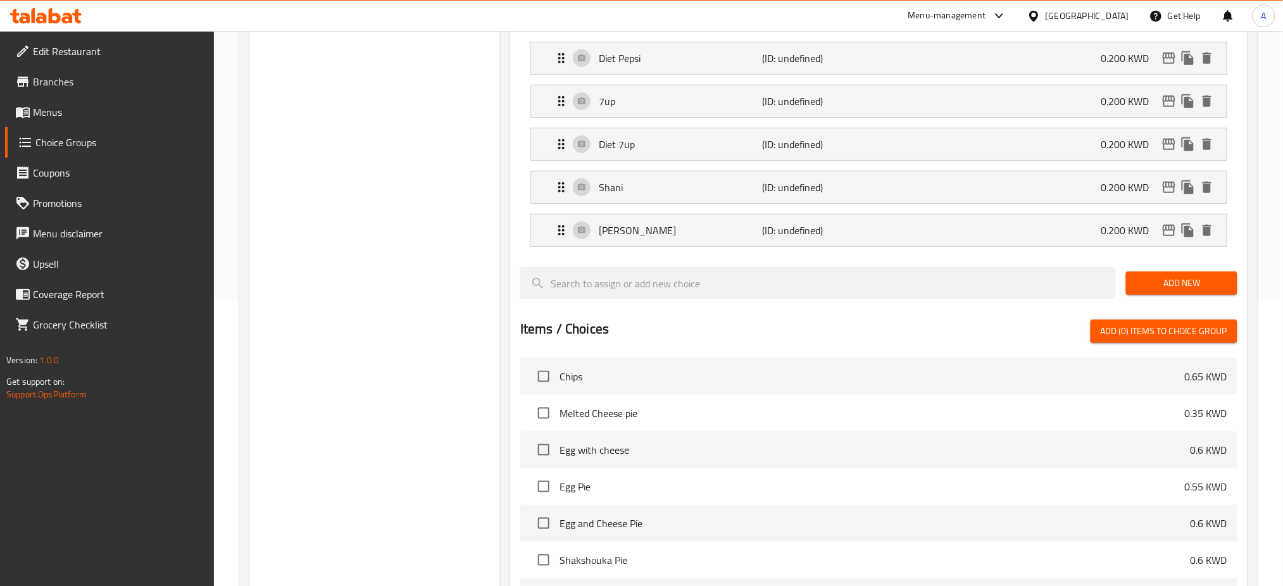
click at [1206, 280] on span "Add New" at bounding box center [1181, 283] width 91 height 16
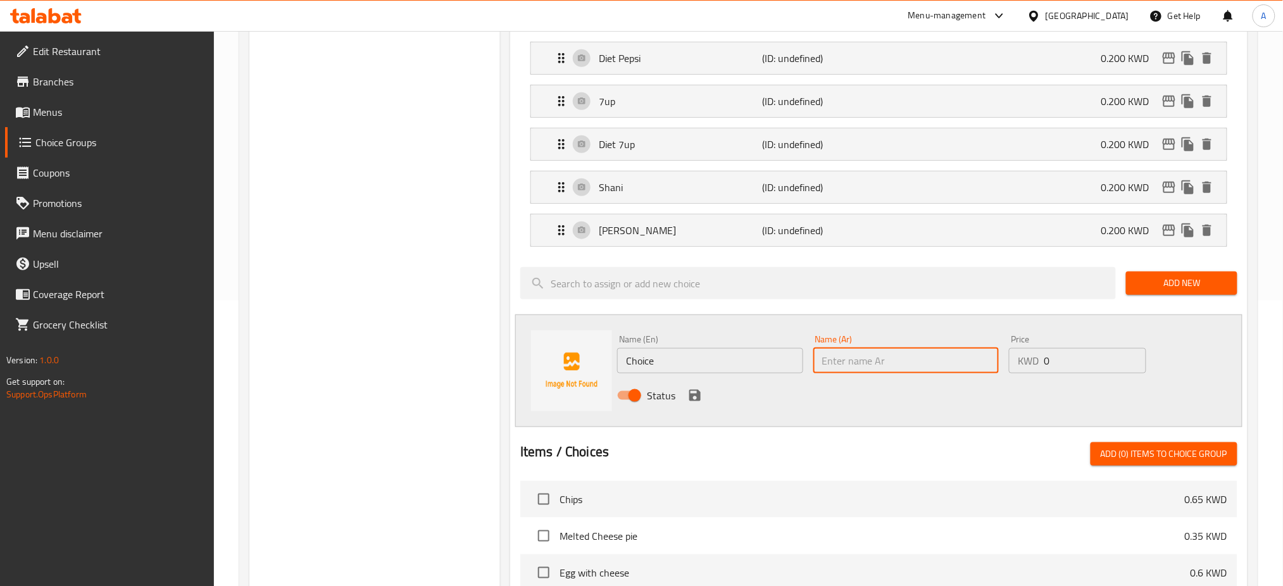
click at [905, 361] on input "text" at bounding box center [907, 360] width 186 height 25
type input "ديو"
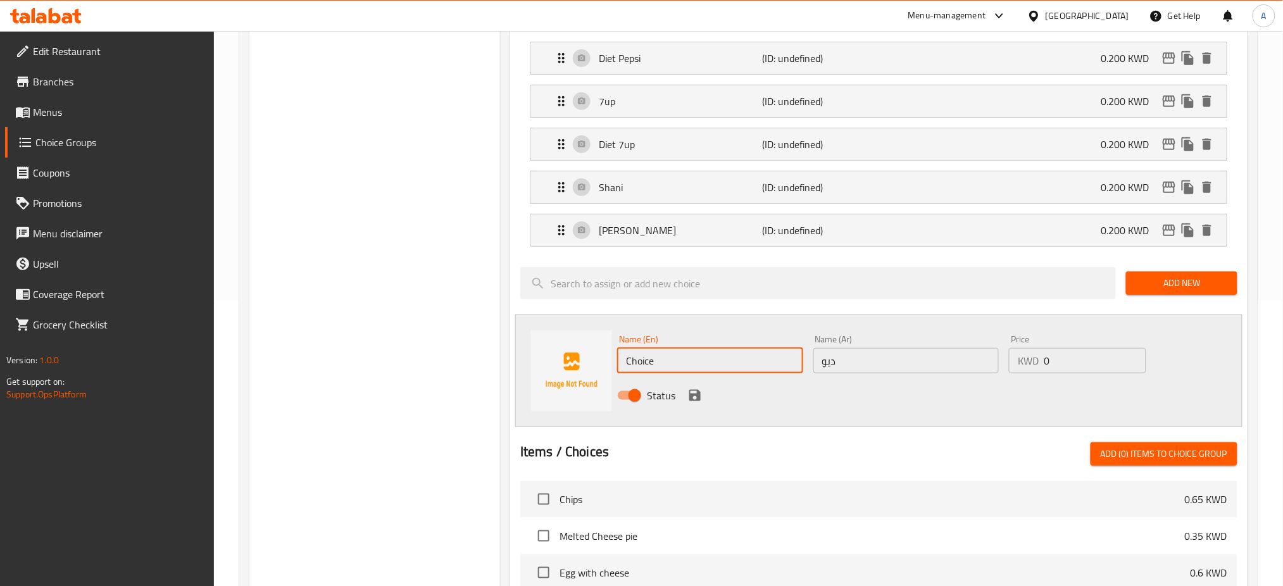
drag, startPoint x: 504, startPoint y: 353, endPoint x: 399, endPoint y: 349, distance: 105.1
click at [399, 349] on div "Choice Groups Soft drinks 1 Soft drinks (ID: 1040948) Soft drinks ​ مشروبات غاز…" at bounding box center [750, 395] width 1003 height 1074
type input "Dew"
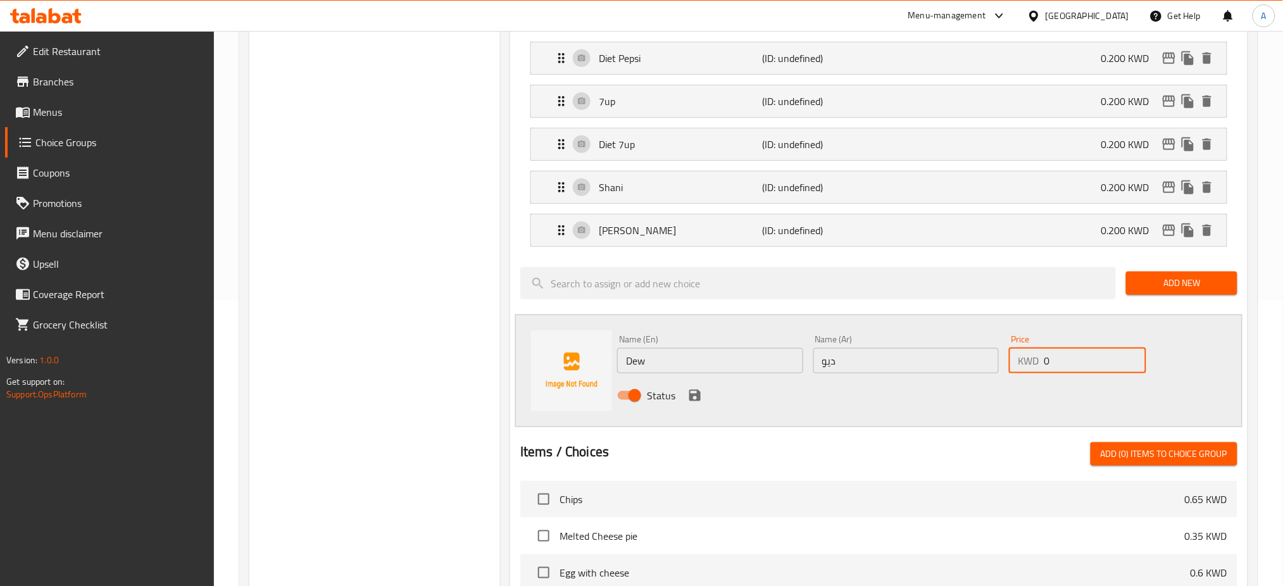
drag, startPoint x: 1076, startPoint y: 359, endPoint x: 983, endPoint y: 359, distance: 93.1
click at [984, 359] on div "Name (En) Dew Name (En) Name (Ar) ديو Name (Ar) Price KWD 0 Price Status" at bounding box center [906, 371] width 588 height 83
type input "0.200"
click at [693, 391] on icon "save" at bounding box center [694, 395] width 11 height 11
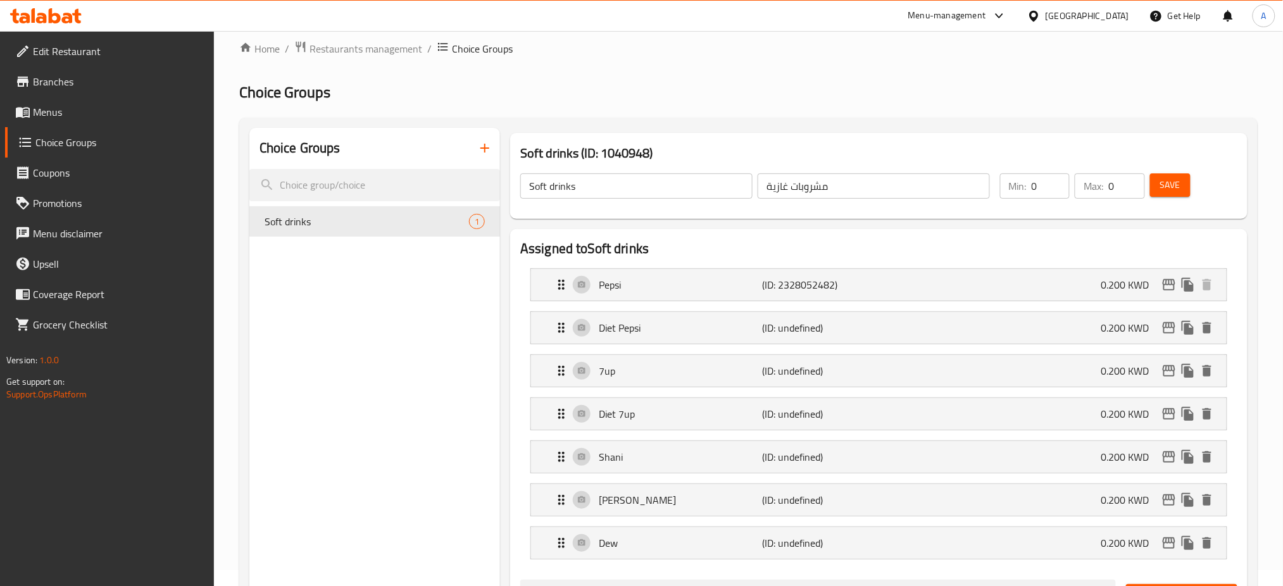
scroll to position [0, 0]
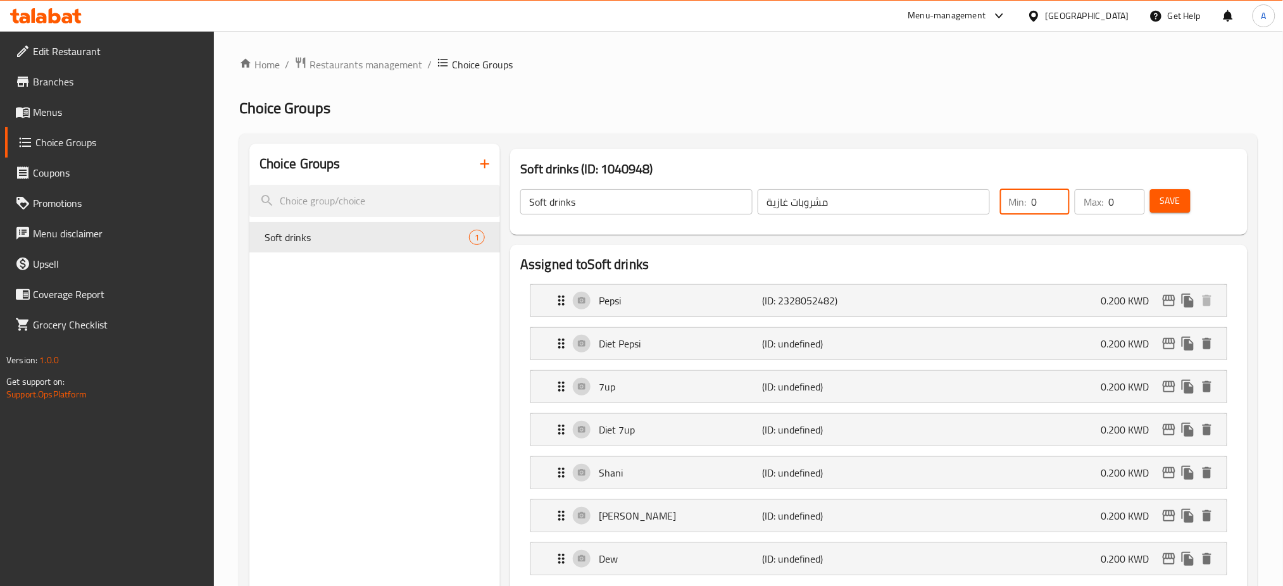
drag, startPoint x: 1055, startPoint y: 206, endPoint x: 980, endPoint y: 208, distance: 74.7
click at [1032, 208] on input "0" at bounding box center [1051, 201] width 38 height 25
click at [1170, 200] on span "Save" at bounding box center [1170, 201] width 20 height 16
click at [78, 119] on span "Menus" at bounding box center [119, 111] width 172 height 15
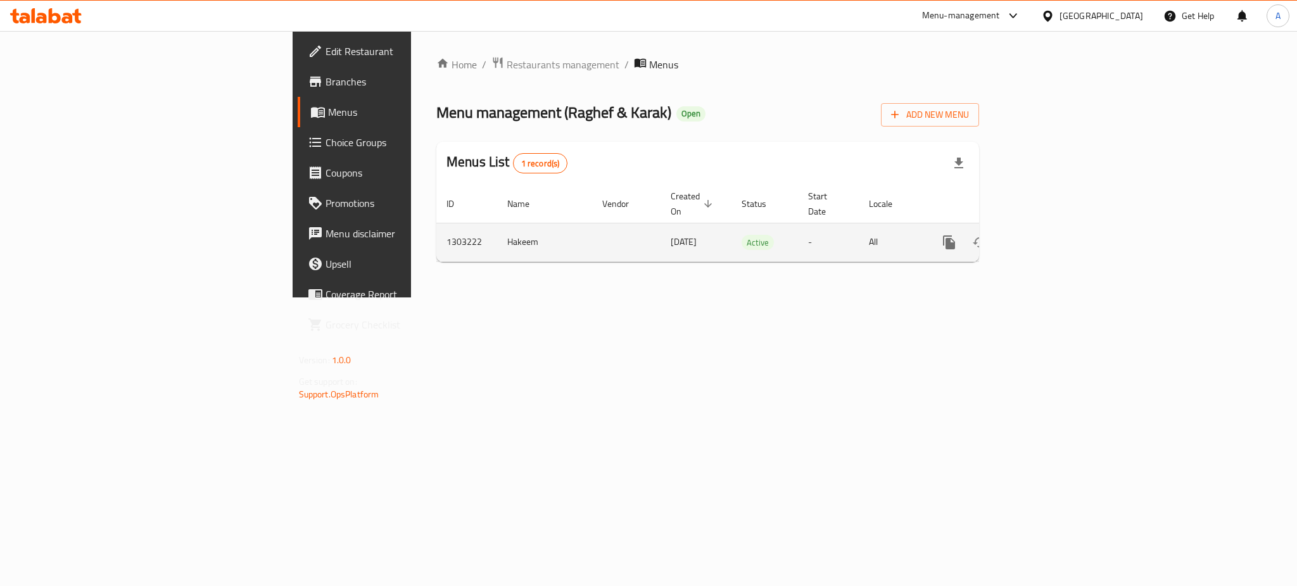
click at [1048, 235] on icon "enhanced table" at bounding box center [1040, 242] width 15 height 15
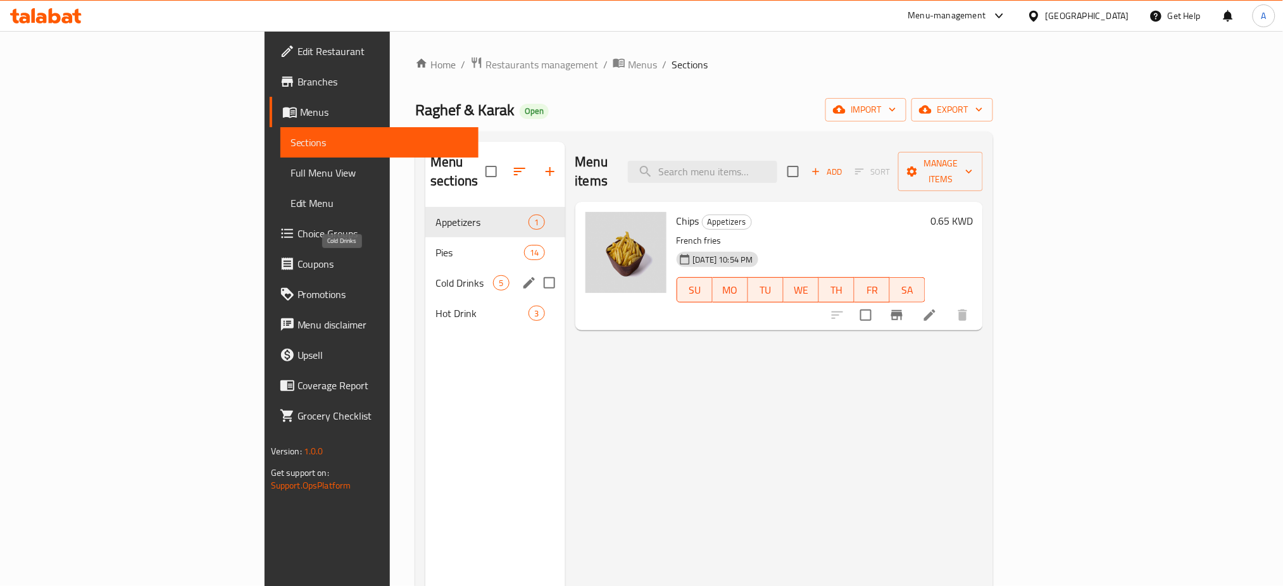
click at [425, 268] on div "Cold Drinks 5" at bounding box center [494, 283] width 139 height 30
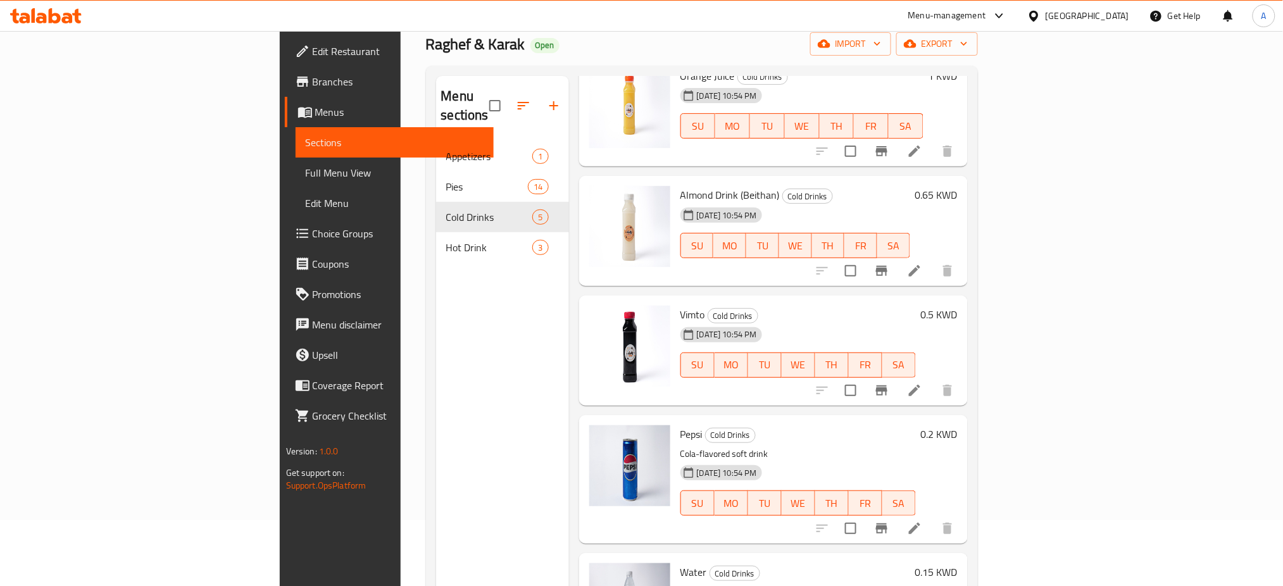
scroll to position [177, 0]
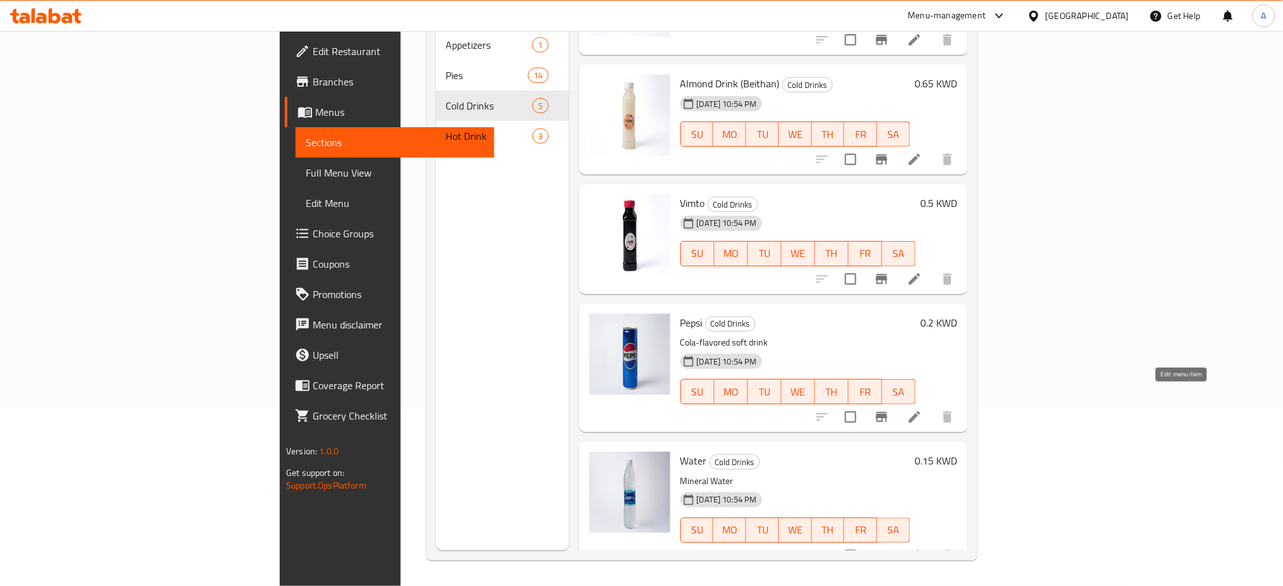
click at [922, 410] on icon at bounding box center [914, 417] width 15 height 15
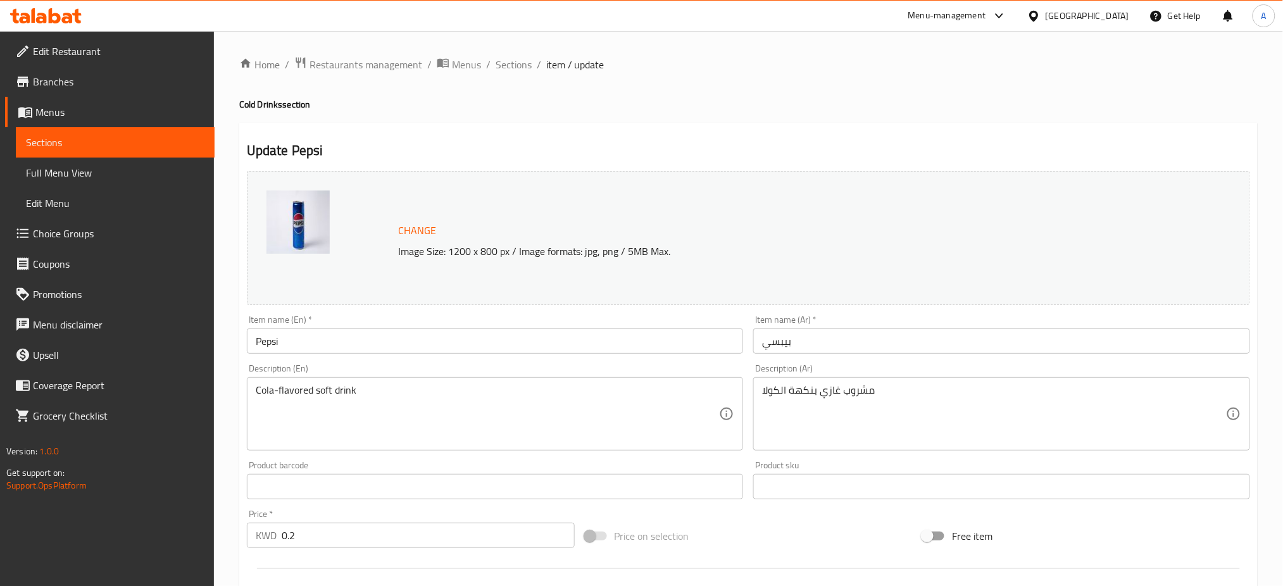
scroll to position [325, 0]
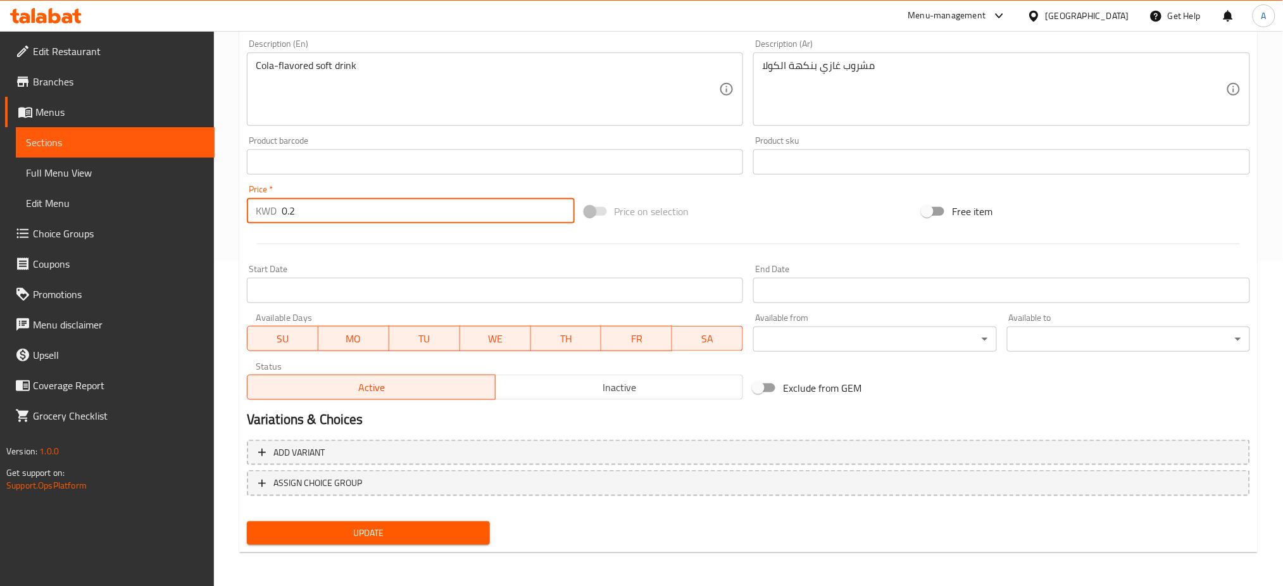
drag, startPoint x: 318, startPoint y: 209, endPoint x: 273, endPoint y: 210, distance: 44.3
click at [273, 210] on div "KWD 0.2 Price *" at bounding box center [411, 210] width 328 height 25
type input "0"
click at [311, 485] on span "ASSIGN CHOICE GROUP" at bounding box center [317, 483] width 89 height 16
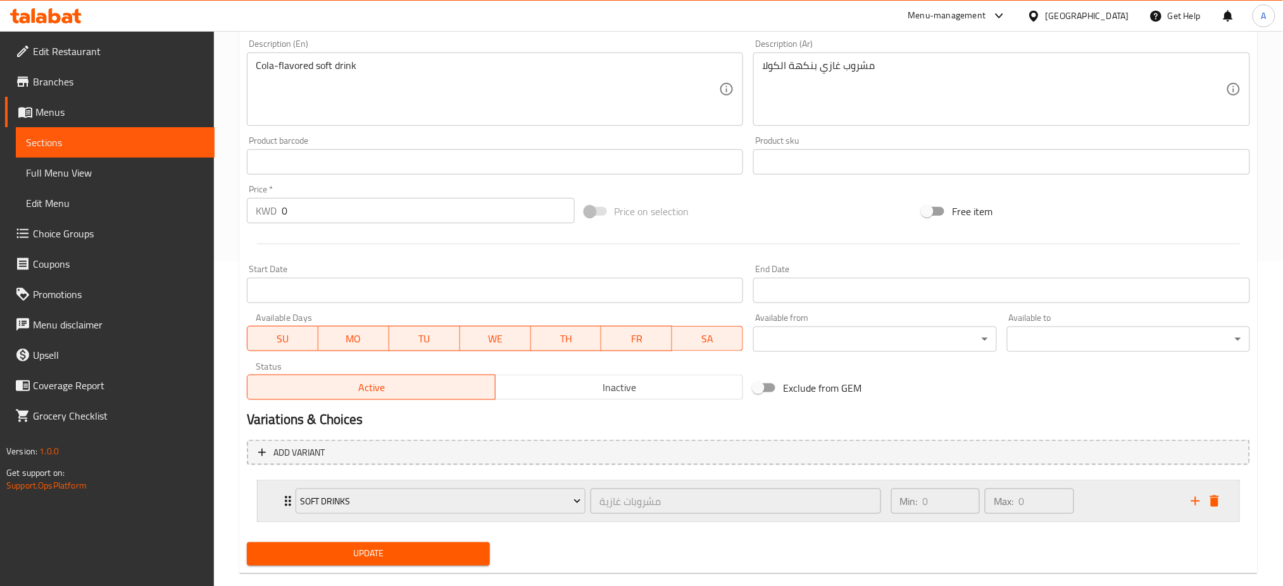
click at [284, 503] on icon "Expand" at bounding box center [287, 501] width 15 height 15
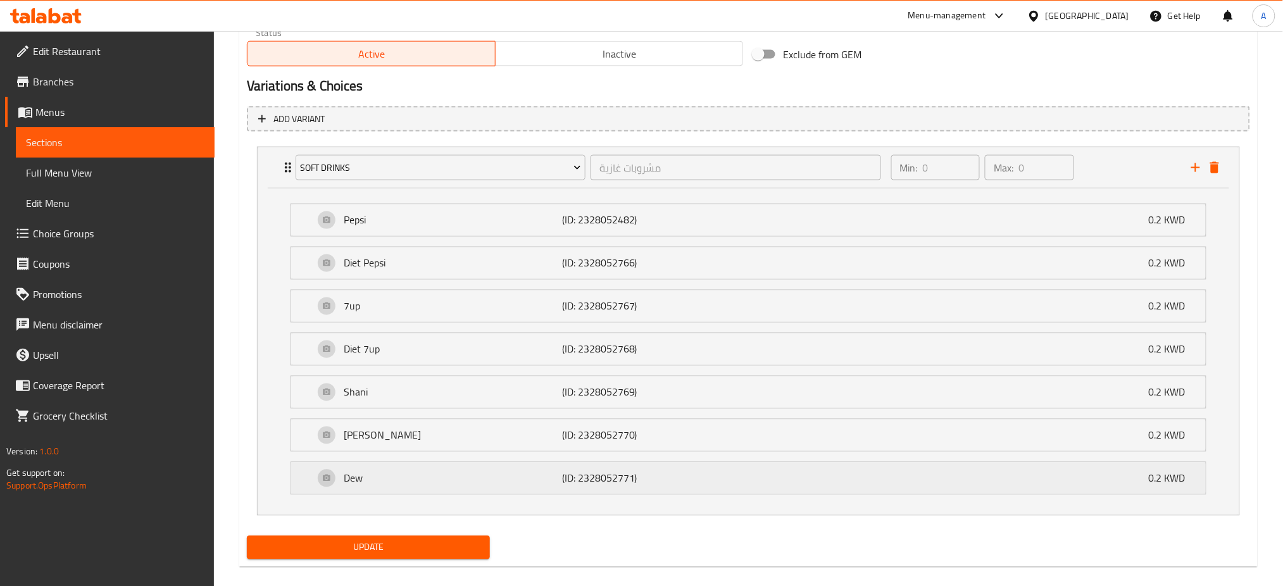
scroll to position [674, 0]
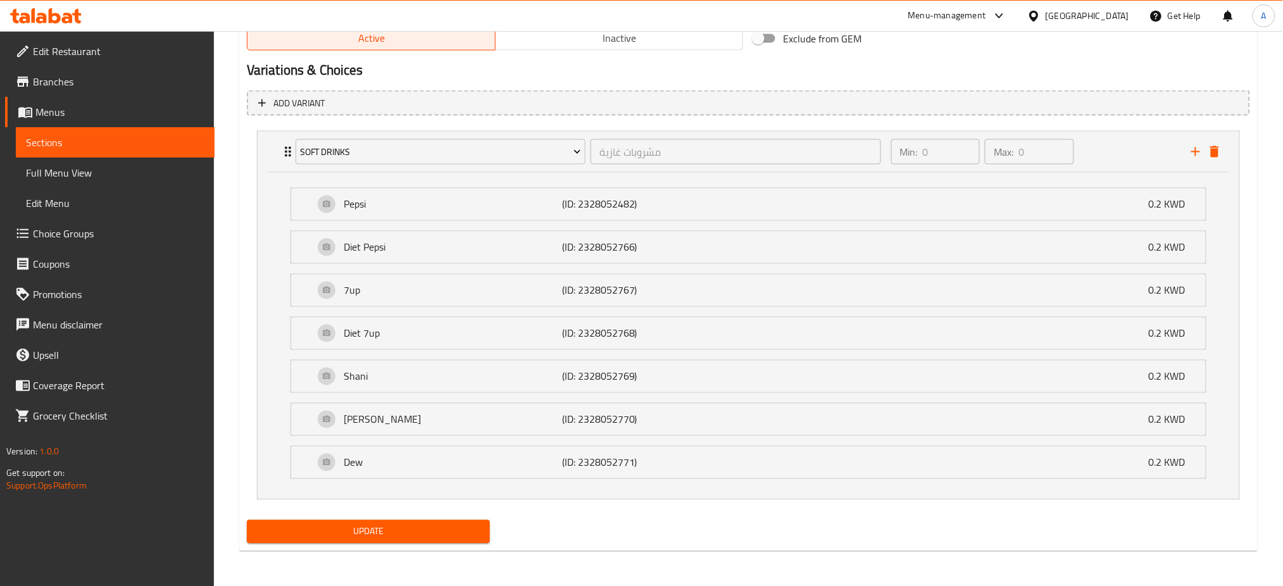
click at [399, 535] on span "Update" at bounding box center [368, 532] width 223 height 16
click at [313, 531] on span "Update" at bounding box center [368, 532] width 223 height 16
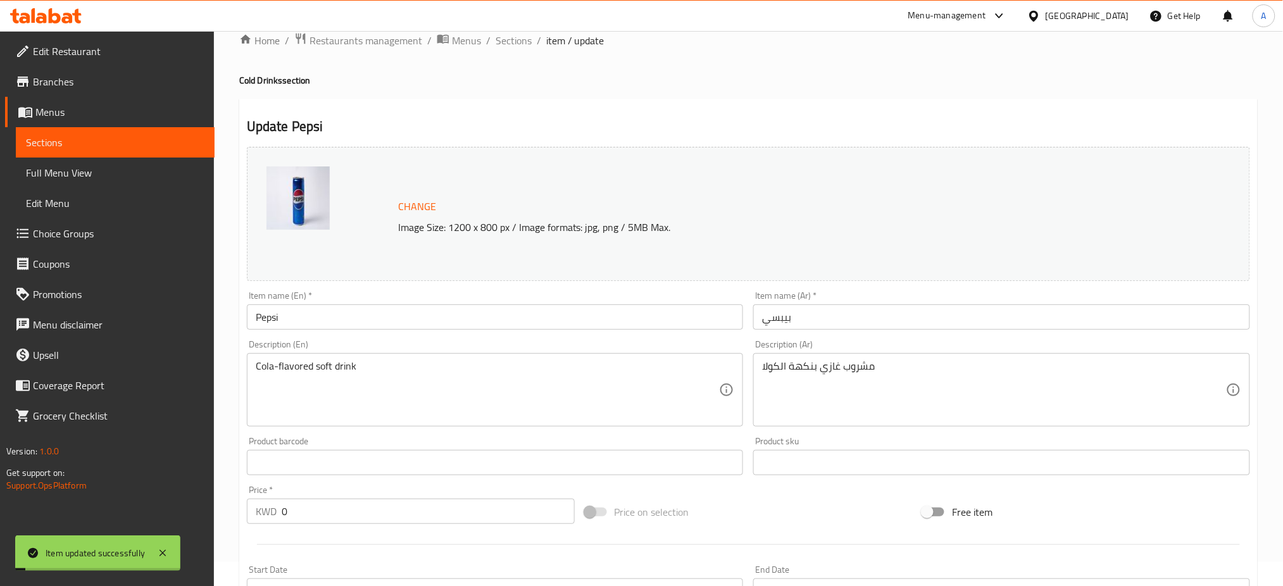
scroll to position [0, 0]
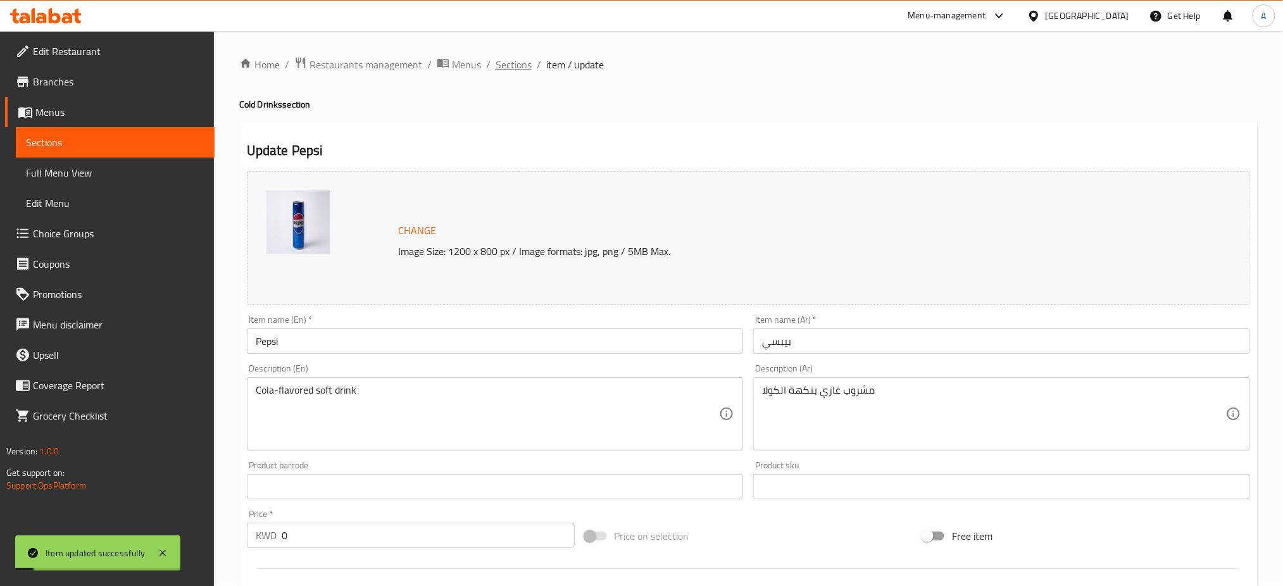
click at [518, 57] on span "Sections" at bounding box center [514, 64] width 36 height 15
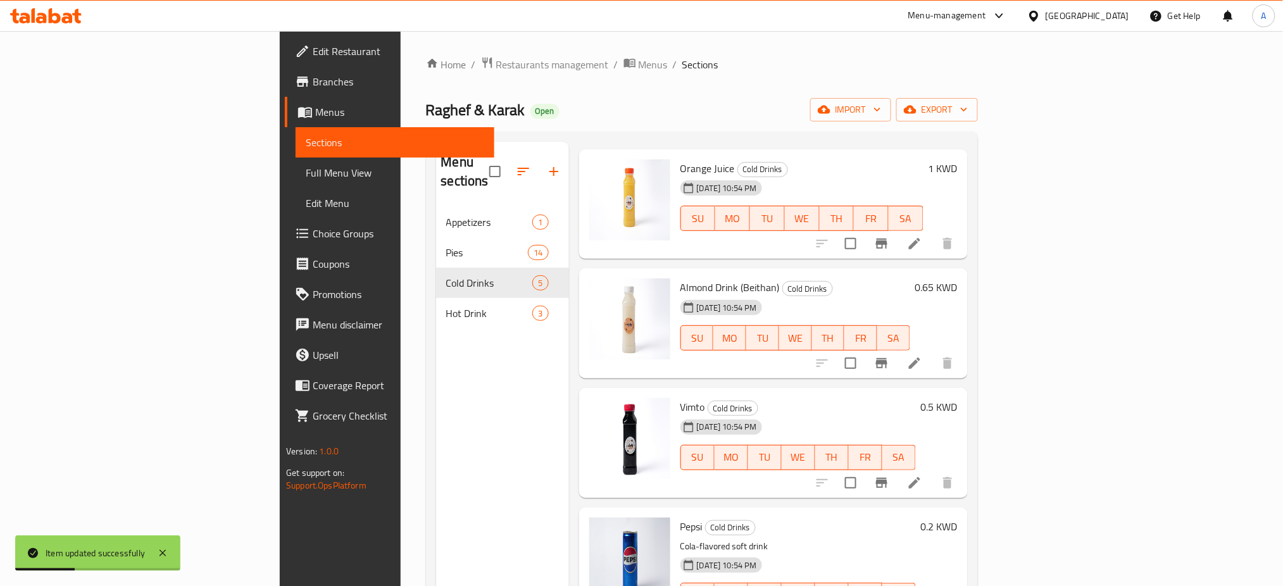
scroll to position [79, 0]
